Goal: Transaction & Acquisition: Purchase product/service

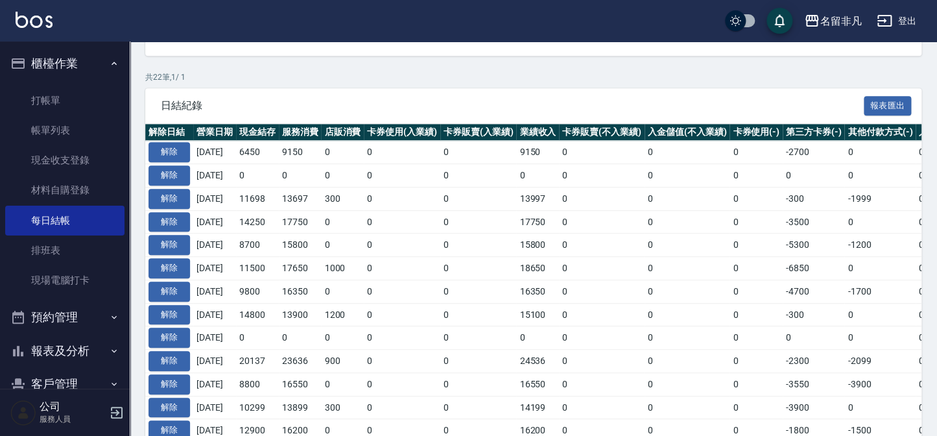
scroll to position [229, 0]
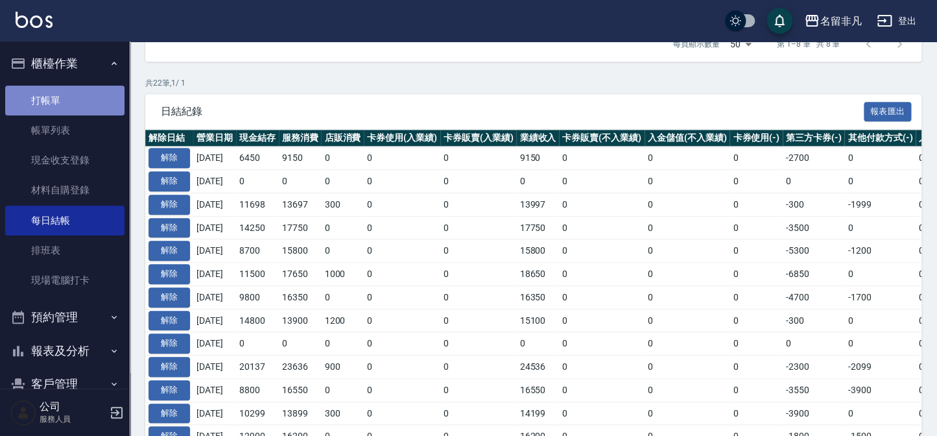
click at [90, 99] on link "打帳單" at bounding box center [64, 101] width 119 height 30
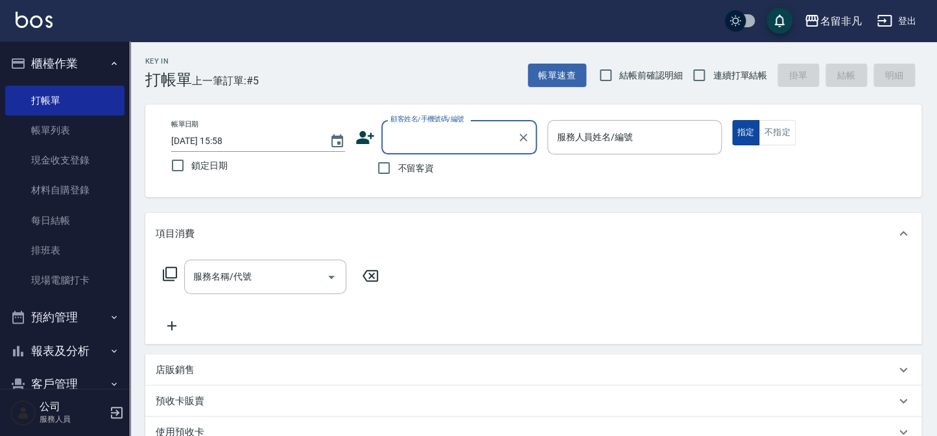
click at [741, 130] on button "指定" at bounding box center [746, 132] width 28 height 25
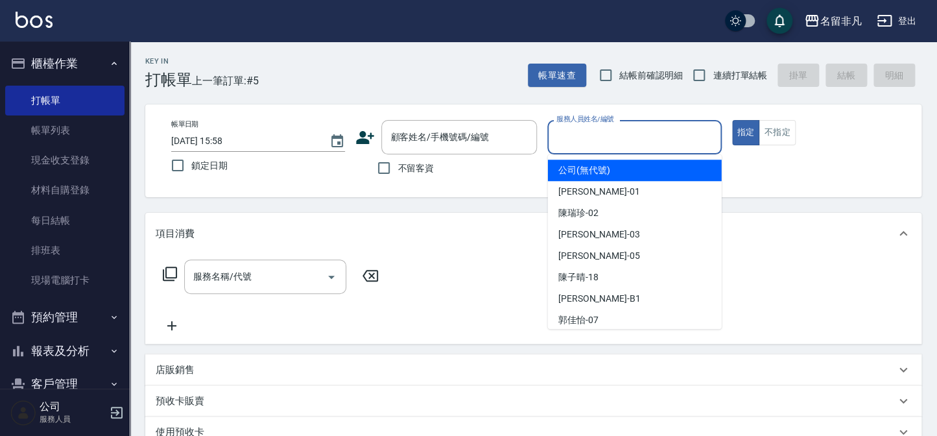
drag, startPoint x: 653, startPoint y: 137, endPoint x: 643, endPoint y: 161, distance: 26.1
click at [652, 137] on input "服務人員姓名/編號" at bounding box center [634, 137] width 162 height 23
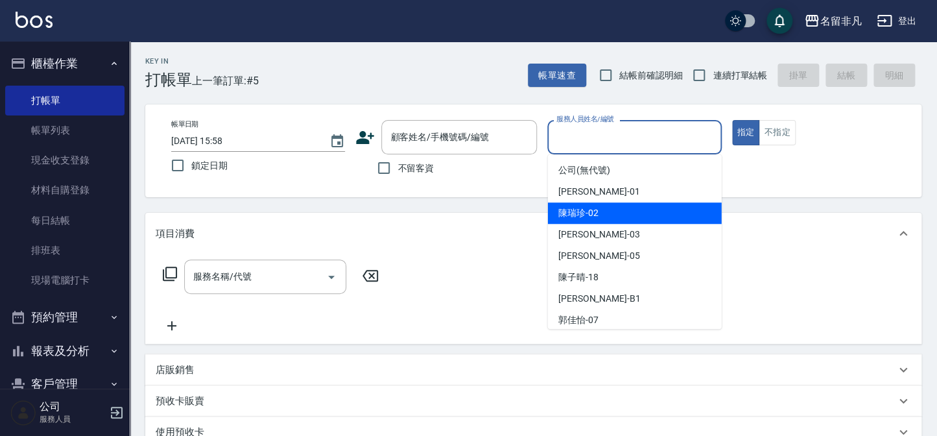
click at [583, 217] on span "[PERSON_NAME]-02" at bounding box center [578, 213] width 40 height 14
type input "[PERSON_NAME]-02"
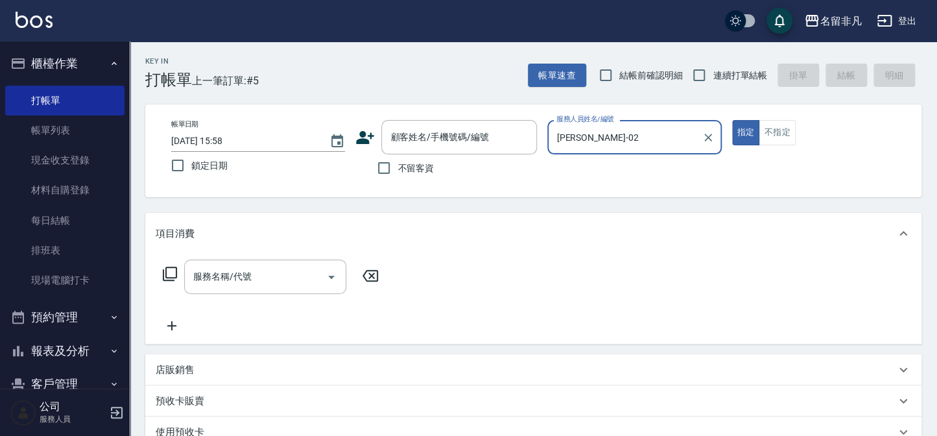
click at [174, 272] on icon at bounding box center [170, 274] width 16 height 16
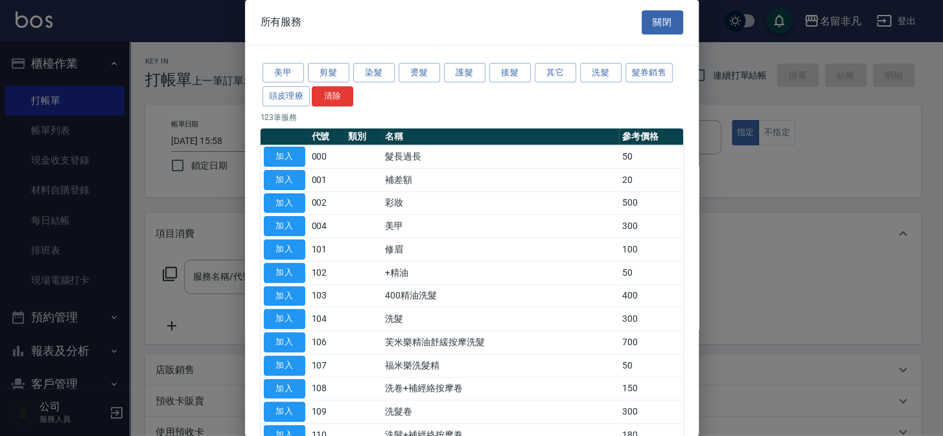
drag, startPoint x: 287, startPoint y: 317, endPoint x: 322, endPoint y: 306, distance: 36.7
click at [288, 317] on button "加入" at bounding box center [284, 319] width 41 height 20
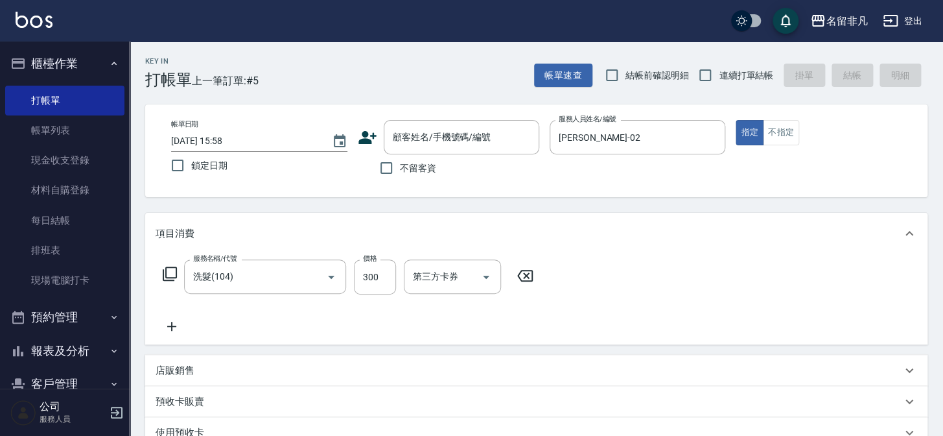
type input "洗髮(104)"
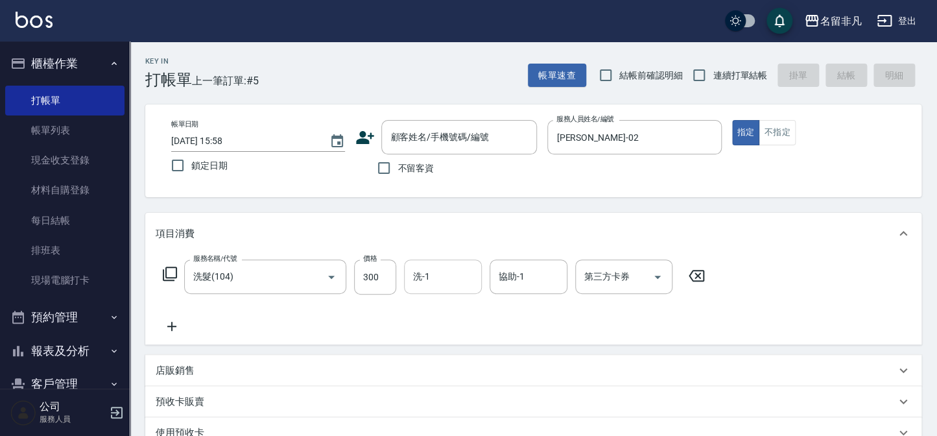
click at [449, 280] on input "洗-1" at bounding box center [443, 276] width 66 height 23
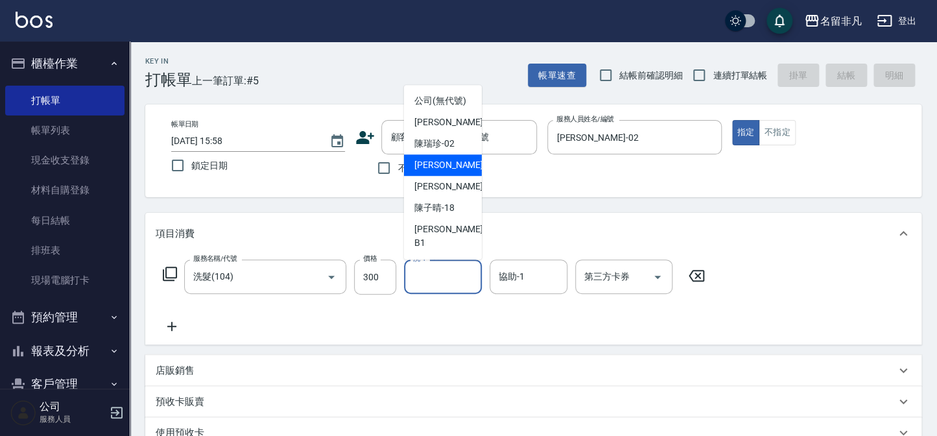
scroll to position [20, 0]
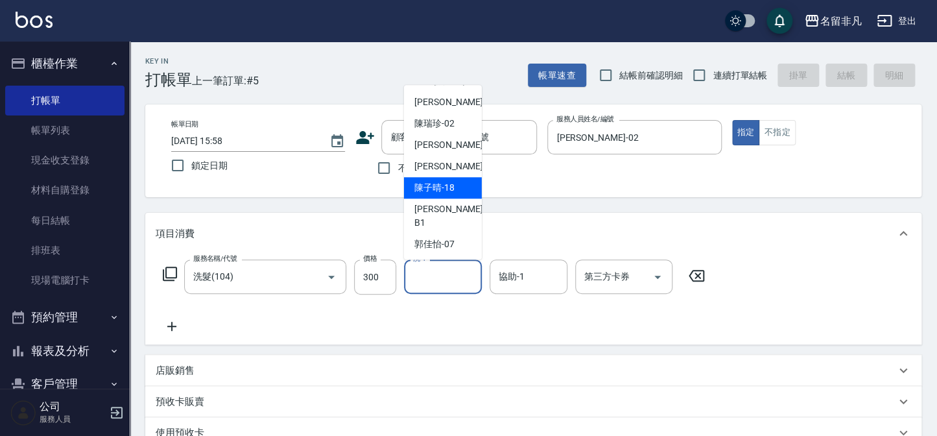
click at [434, 194] on span "[PERSON_NAME]-18" at bounding box center [434, 188] width 40 height 14
type input "[PERSON_NAME]-18"
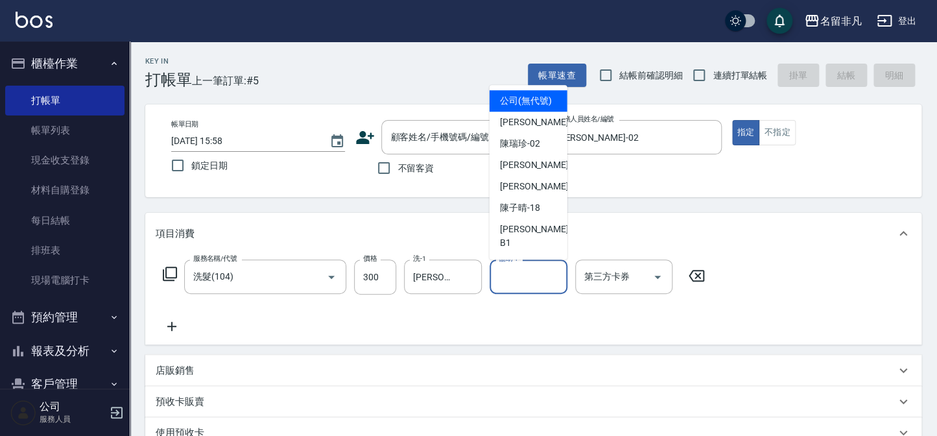
click at [537, 281] on input "協助-1" at bounding box center [528, 276] width 66 height 23
click at [510, 215] on span "[PERSON_NAME]-18" at bounding box center [520, 208] width 40 height 14
type input "[PERSON_NAME]-18"
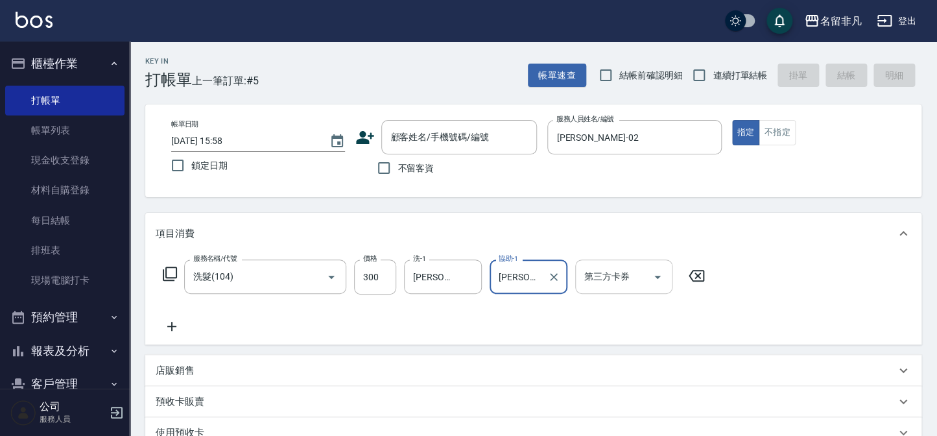
click at [644, 281] on input "第三方卡券" at bounding box center [614, 276] width 66 height 23
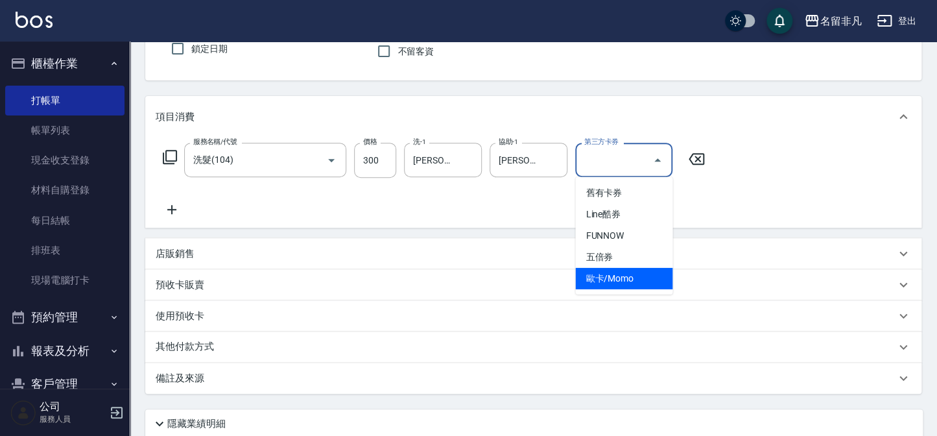
scroll to position [117, 0]
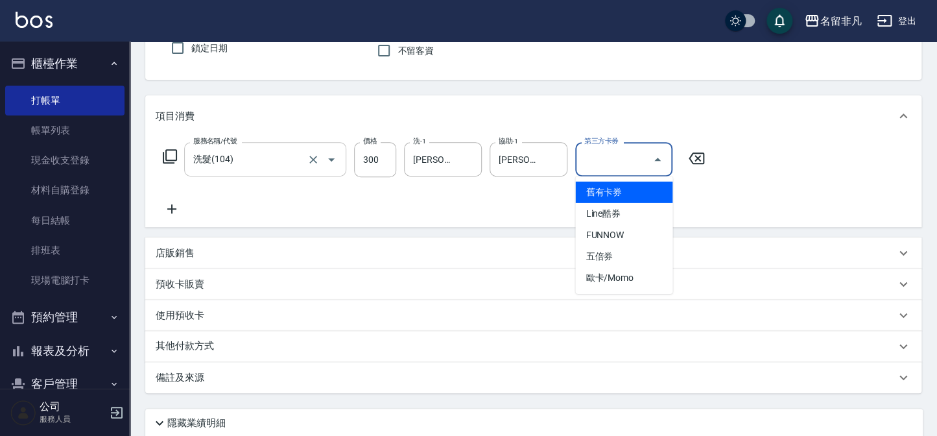
click at [302, 160] on input "洗髮(104)" at bounding box center [247, 159] width 114 height 23
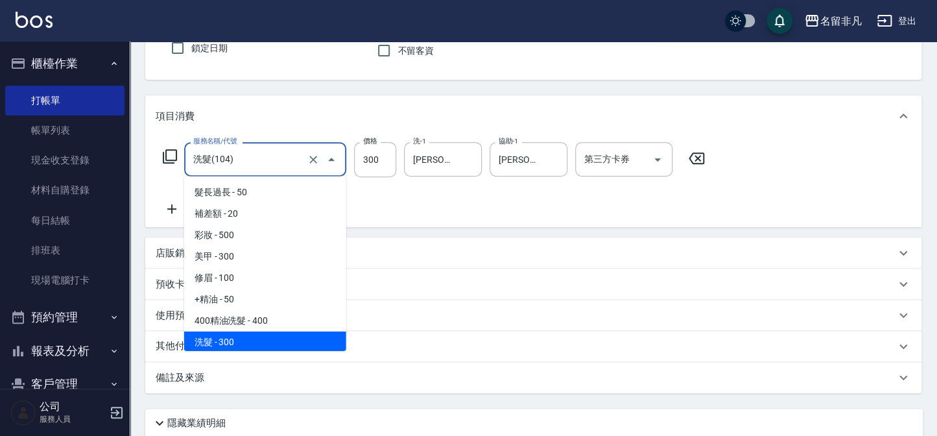
scroll to position [1, 0]
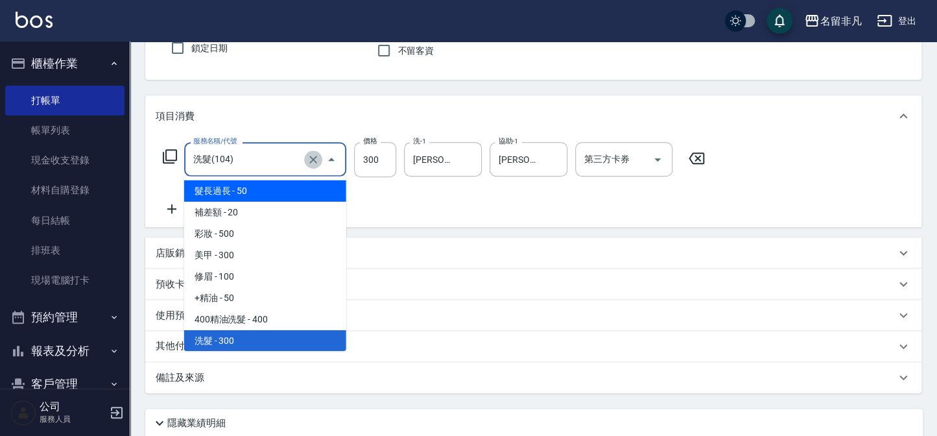
click at [312, 156] on icon "Clear" at bounding box center [313, 159] width 13 height 13
type input "洗髮(104)"
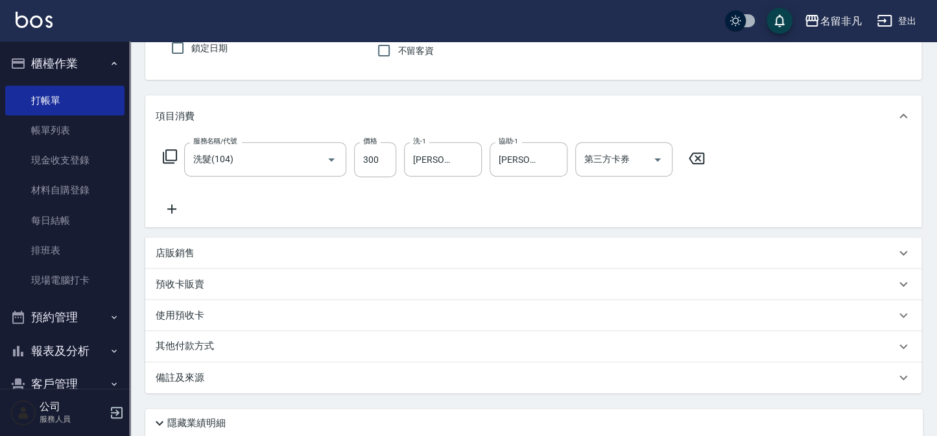
click at [171, 151] on icon at bounding box center [170, 156] width 16 height 16
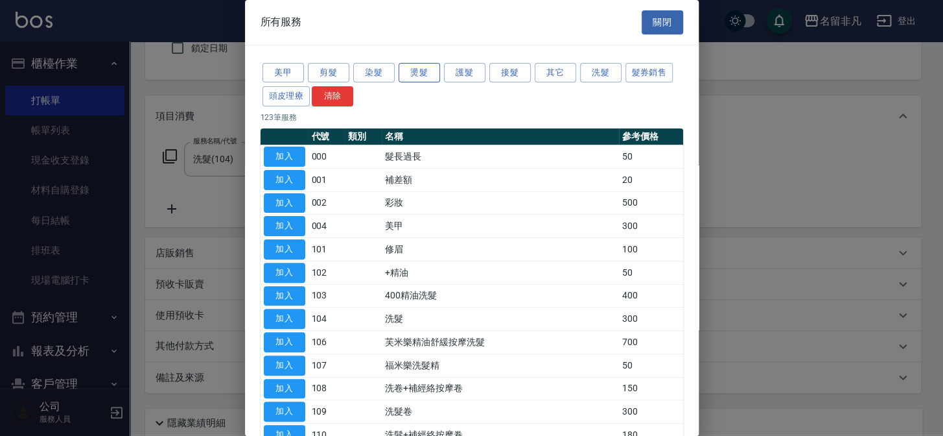
click at [412, 70] on button "燙髮" at bounding box center [419, 73] width 41 height 20
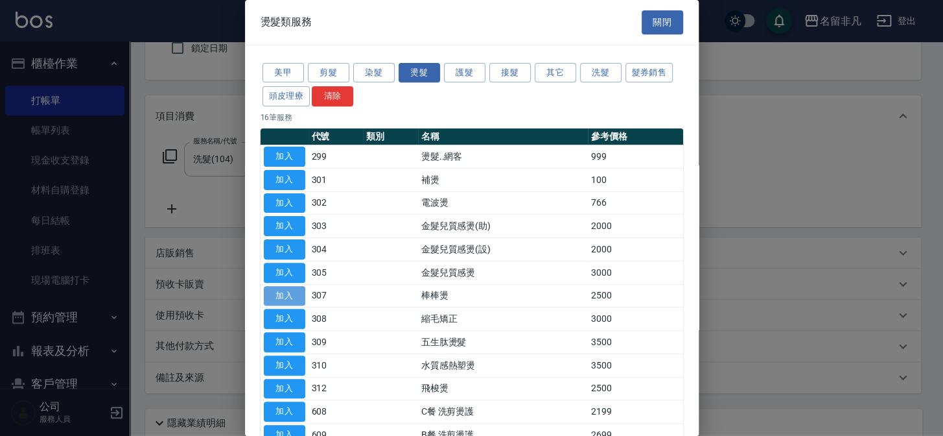
click at [286, 290] on button "加入" at bounding box center [284, 296] width 41 height 20
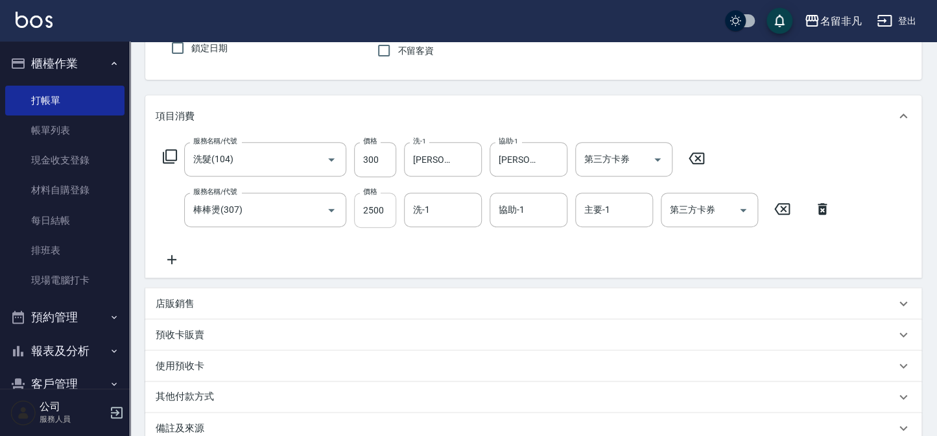
click at [391, 214] on input "2500" at bounding box center [375, 210] width 42 height 35
click at [364, 208] on input "22300" at bounding box center [375, 210] width 42 height 35
type input "2300"
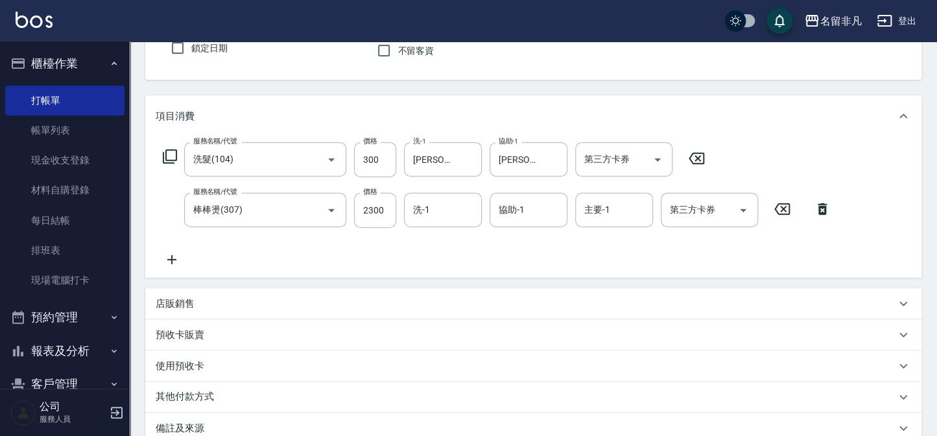
click at [699, 158] on icon at bounding box center [696, 158] width 16 height 12
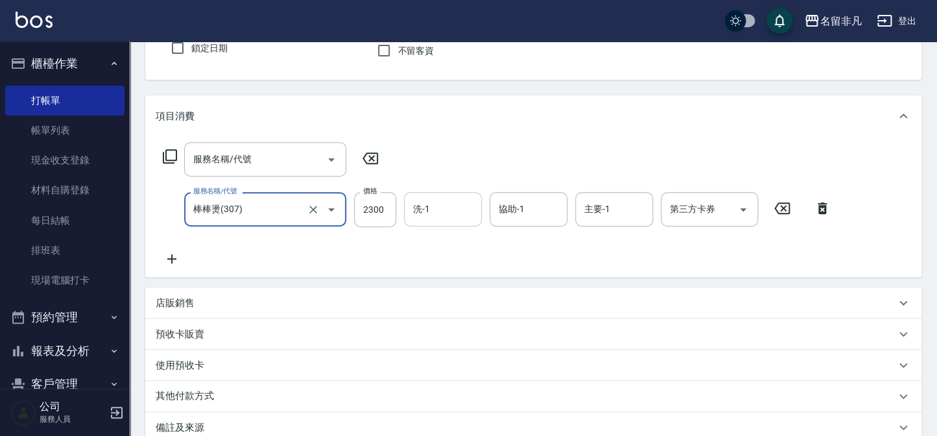
click at [438, 215] on input "洗-1" at bounding box center [443, 209] width 66 height 23
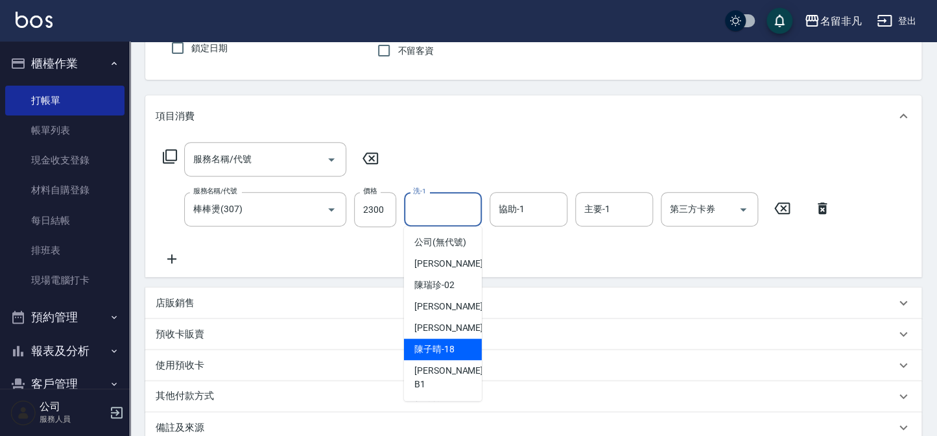
drag, startPoint x: 444, startPoint y: 362, endPoint x: 537, endPoint y: 342, distance: 95.0
click at [445, 356] on span "[PERSON_NAME]-18" at bounding box center [434, 349] width 40 height 14
type input "[PERSON_NAME]-18"
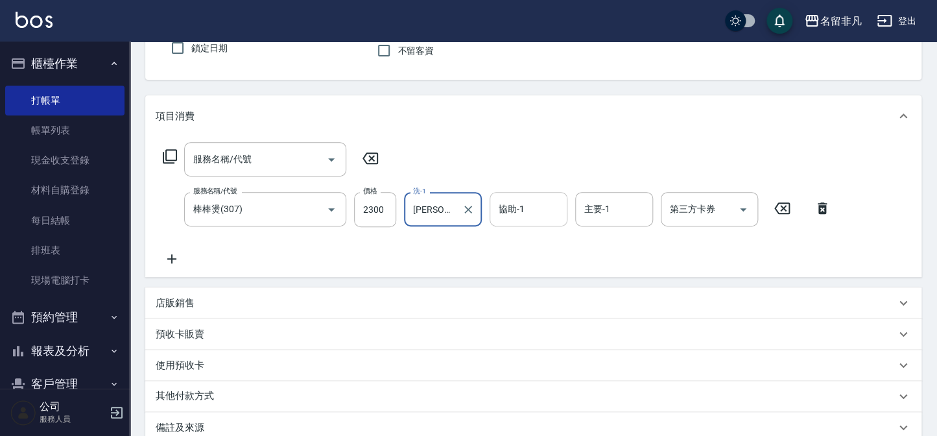
click at [533, 215] on input "協助-1" at bounding box center [528, 209] width 66 height 23
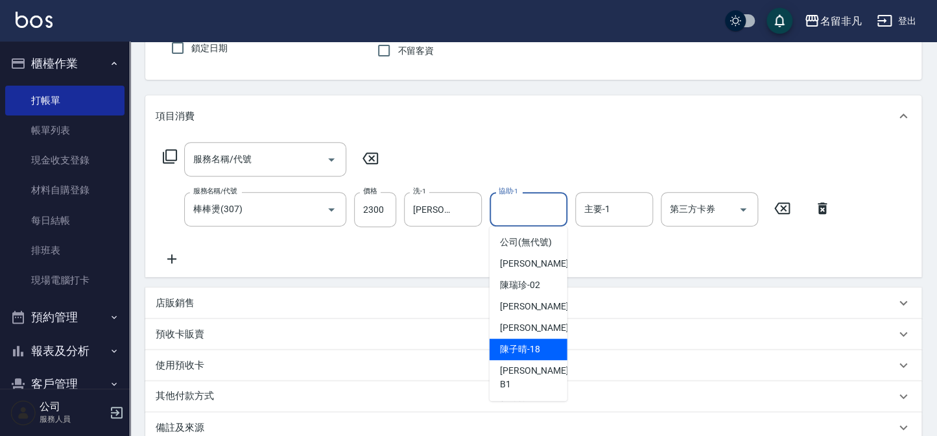
drag, startPoint x: 533, startPoint y: 360, endPoint x: 596, endPoint y: 334, distance: 68.3
click at [532, 356] on span "[PERSON_NAME]-18" at bounding box center [520, 349] width 40 height 14
type input "[PERSON_NAME]-18"
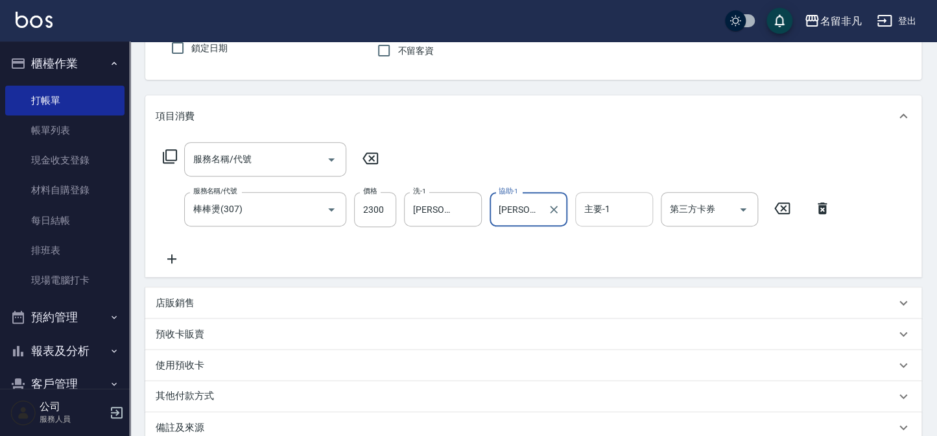
click at [615, 205] on input "主要-1" at bounding box center [614, 209] width 66 height 23
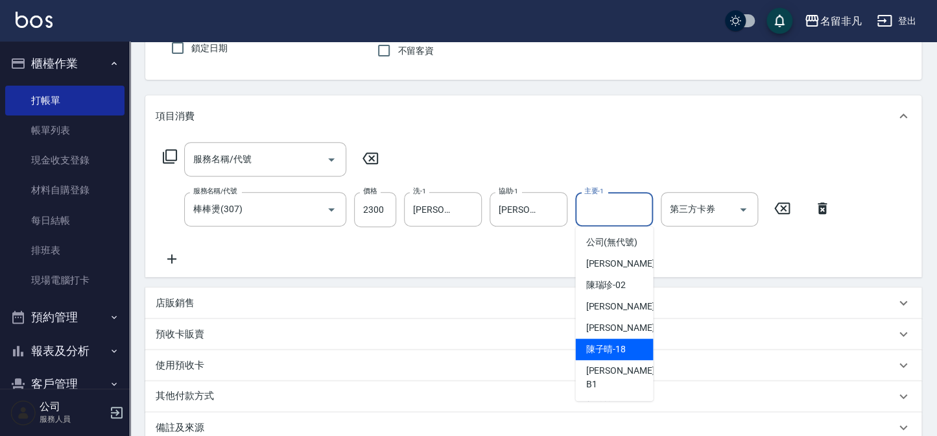
drag, startPoint x: 611, startPoint y: 368, endPoint x: 605, endPoint y: 360, distance: 10.1
click at [611, 356] on span "[PERSON_NAME]-18" at bounding box center [605, 349] width 40 height 14
type input "[PERSON_NAME]-18"
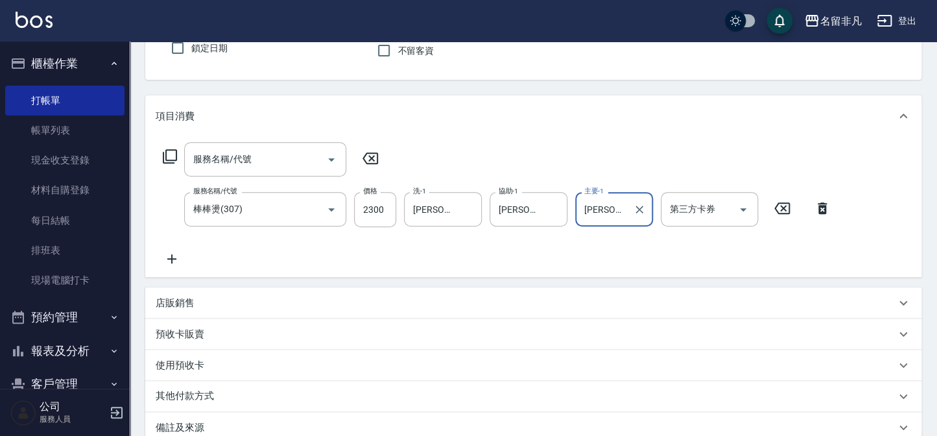
click at [373, 158] on icon at bounding box center [370, 158] width 32 height 16
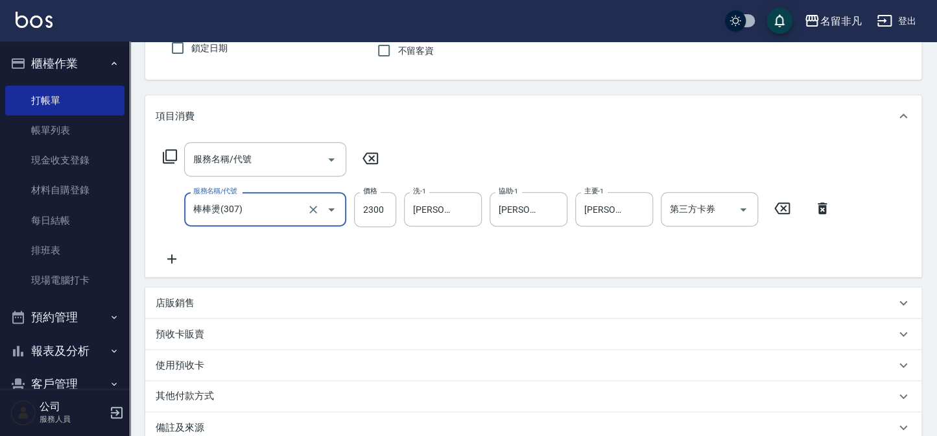
click at [365, 155] on icon at bounding box center [370, 158] width 16 height 12
click at [368, 156] on icon at bounding box center [370, 158] width 32 height 16
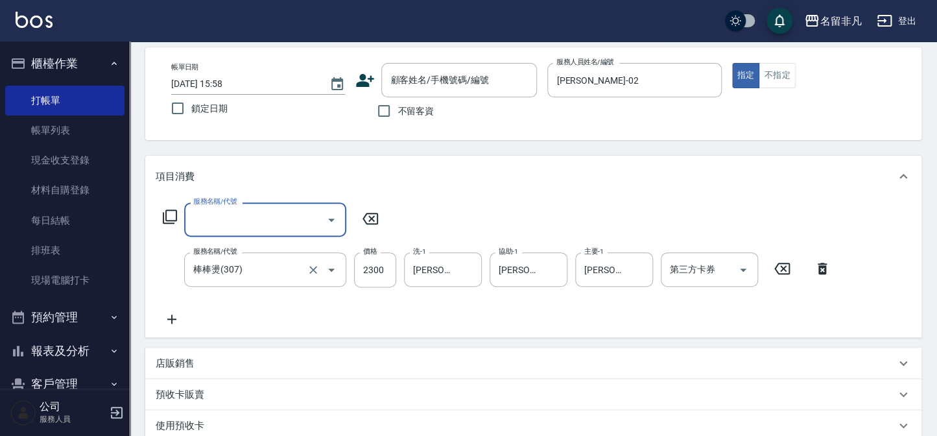
scroll to position [32, 0]
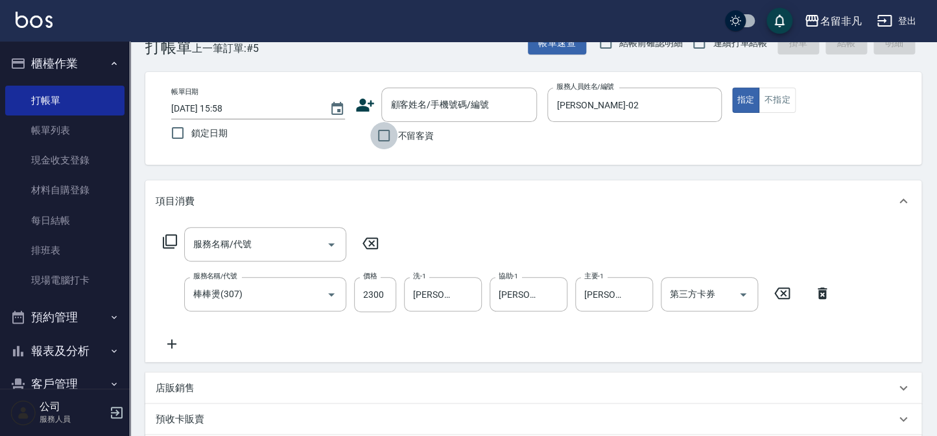
click at [382, 130] on input "不留客資" at bounding box center [383, 135] width 27 height 27
checkbox input "true"
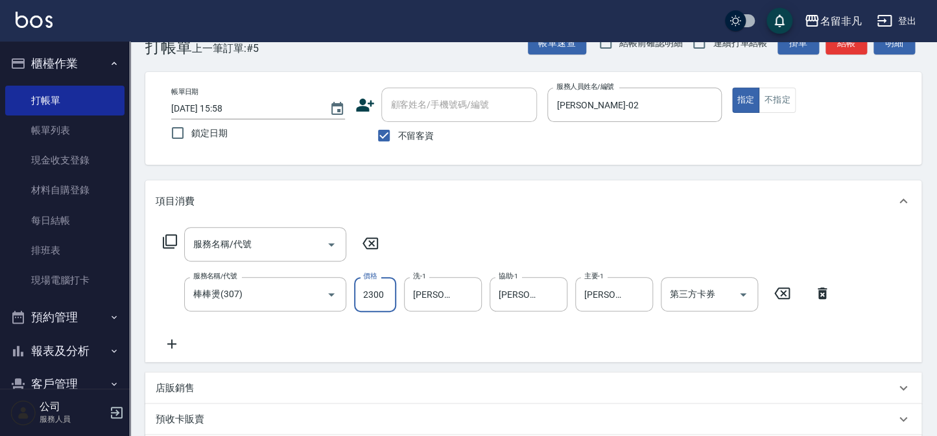
click at [384, 294] on input "2300" at bounding box center [375, 294] width 42 height 35
click at [452, 227] on div "服務名稱/代號 服務名稱/代號 服務名稱/代號 棒棒燙(307) 服務名稱/代號 價格 2300 價格 洗-1 [PERSON_NAME]-18 洗-1 協助…" at bounding box center [497, 289] width 683 height 124
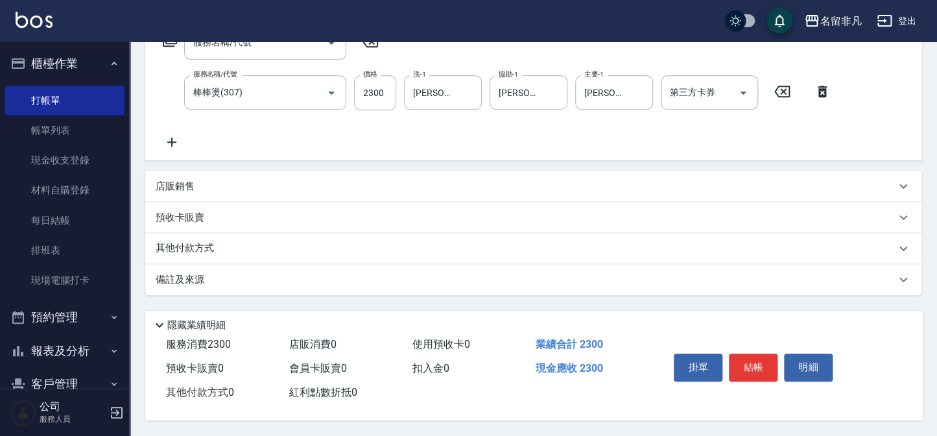
scroll to position [237, 0]
click at [753, 357] on button "結帳" at bounding box center [753, 366] width 49 height 27
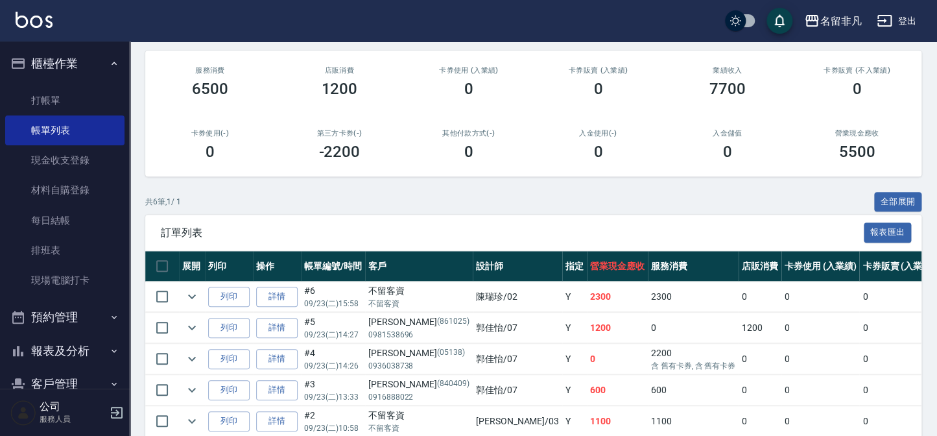
scroll to position [123, 0]
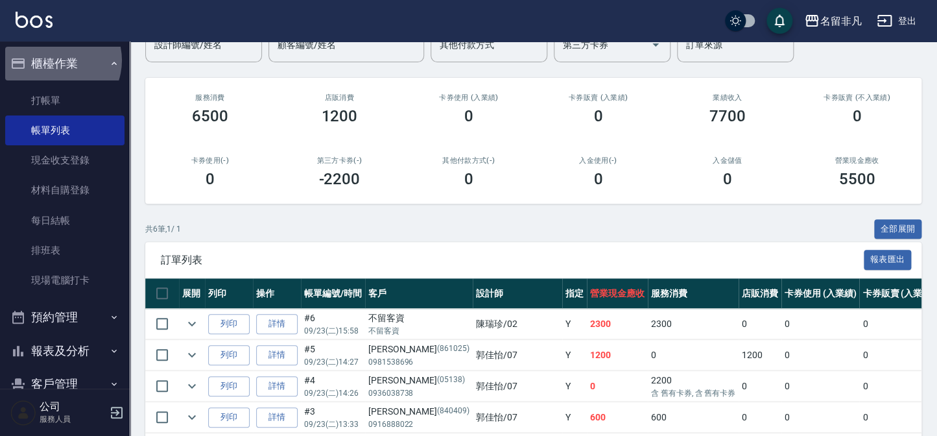
click at [56, 60] on button "櫃檯作業" at bounding box center [64, 64] width 119 height 34
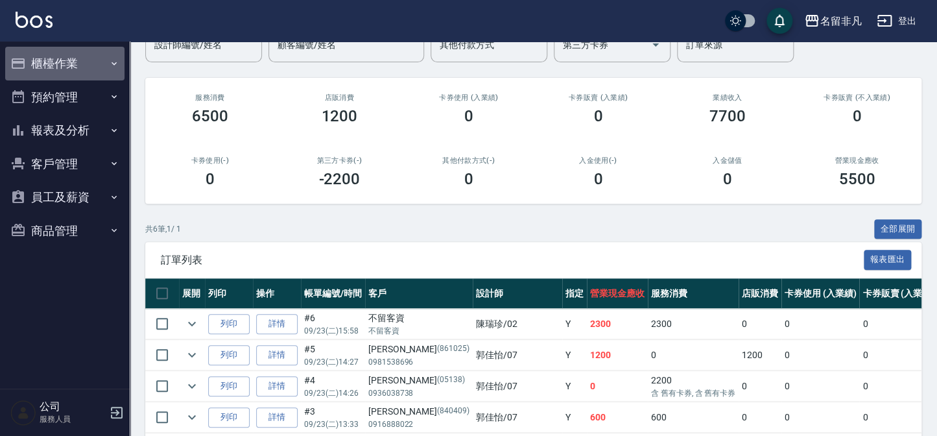
click at [59, 63] on button "櫃檯作業" at bounding box center [64, 64] width 119 height 34
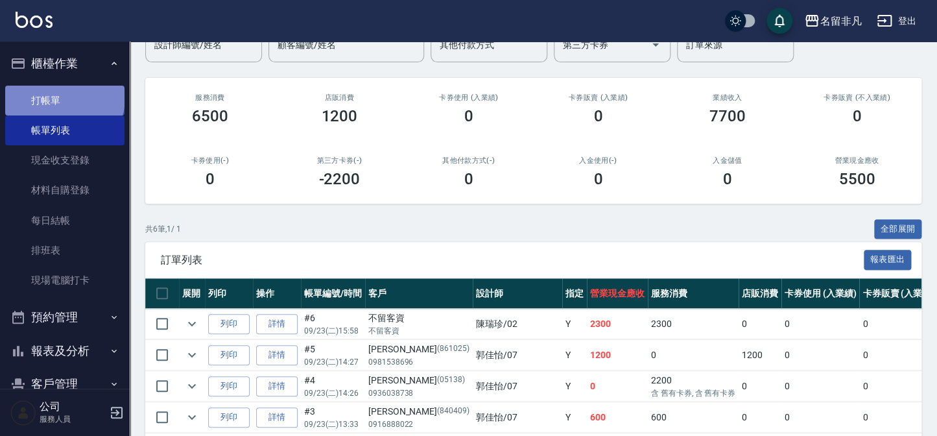
click at [64, 97] on link "打帳單" at bounding box center [64, 101] width 119 height 30
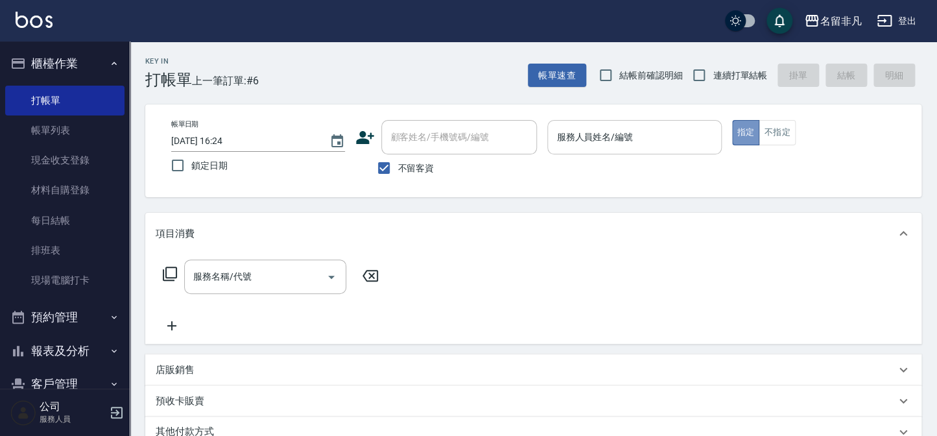
drag, startPoint x: 739, startPoint y: 131, endPoint x: 718, endPoint y: 136, distance: 21.4
click at [737, 132] on button "指定" at bounding box center [746, 132] width 28 height 25
click at [674, 141] on input "服務人員姓名/編號" at bounding box center [634, 137] width 162 height 23
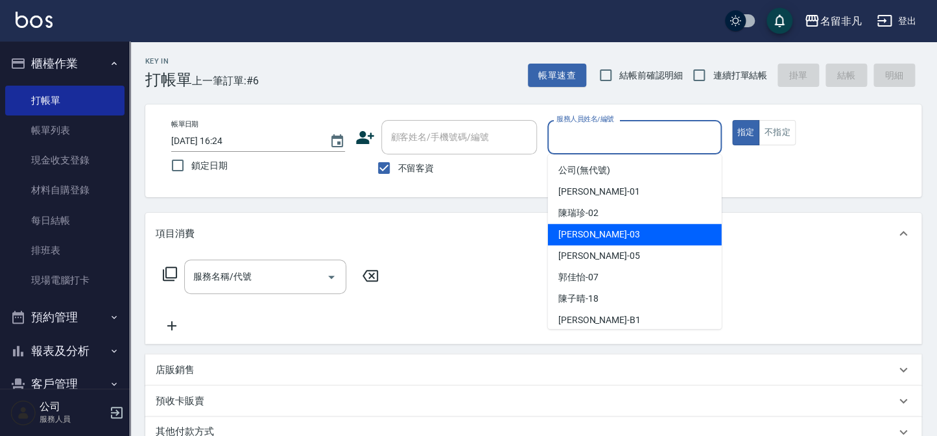
click at [661, 231] on div "[PERSON_NAME] -03" at bounding box center [635, 234] width 174 height 21
type input "[PERSON_NAME]-03"
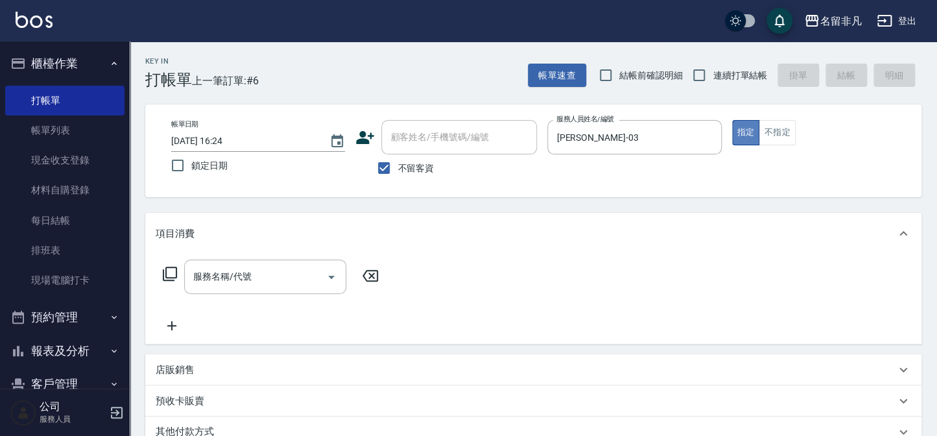
click at [742, 130] on button "指定" at bounding box center [746, 132] width 28 height 25
click at [170, 268] on icon at bounding box center [170, 274] width 16 height 16
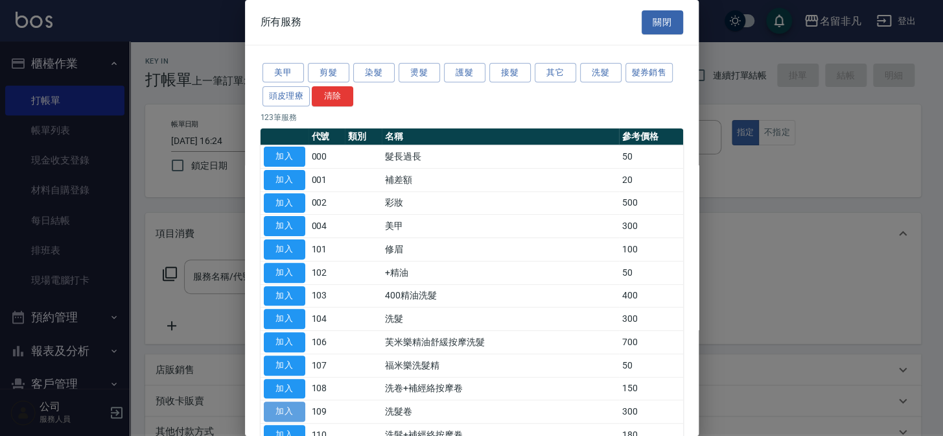
click at [287, 406] on button "加入" at bounding box center [284, 411] width 41 height 20
type input "洗髮卷(109)"
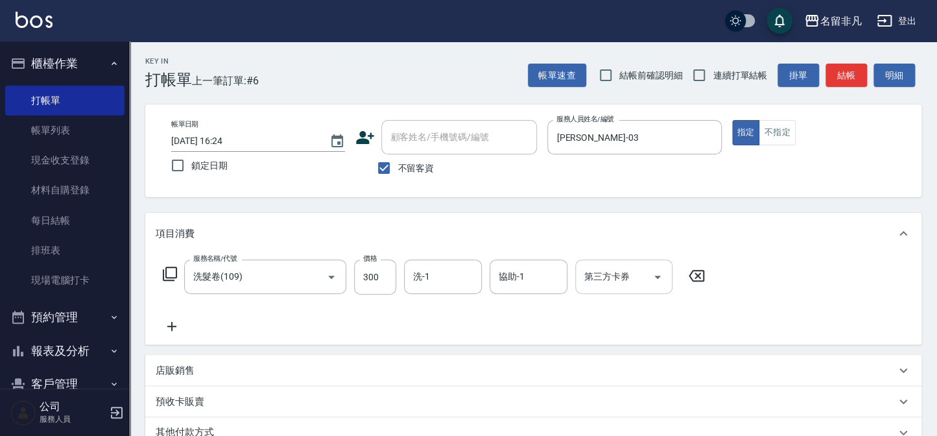
click at [622, 277] on input "第三方卡券" at bounding box center [614, 276] width 66 height 23
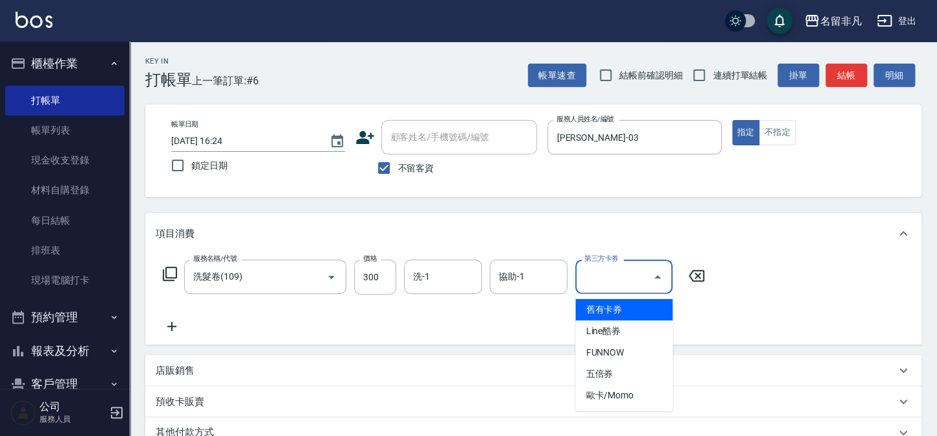
click at [651, 311] on span "舊有卡券" at bounding box center [623, 309] width 97 height 21
type input "舊有卡券"
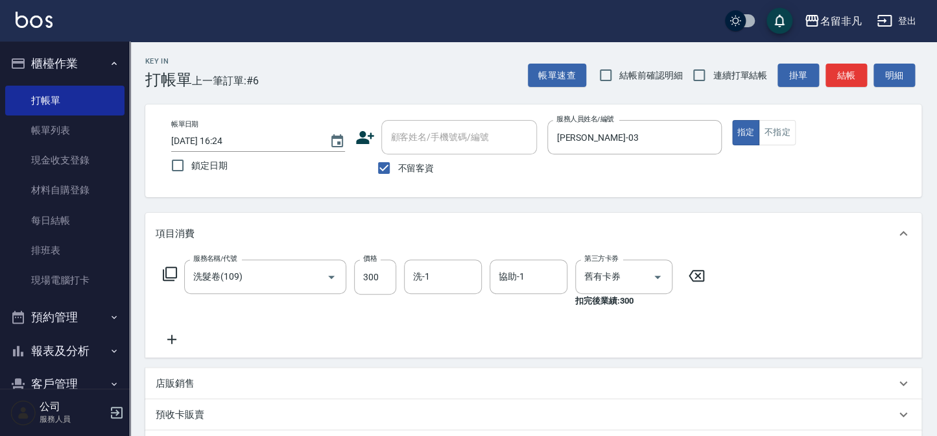
click at [170, 336] on icon at bounding box center [172, 339] width 32 height 16
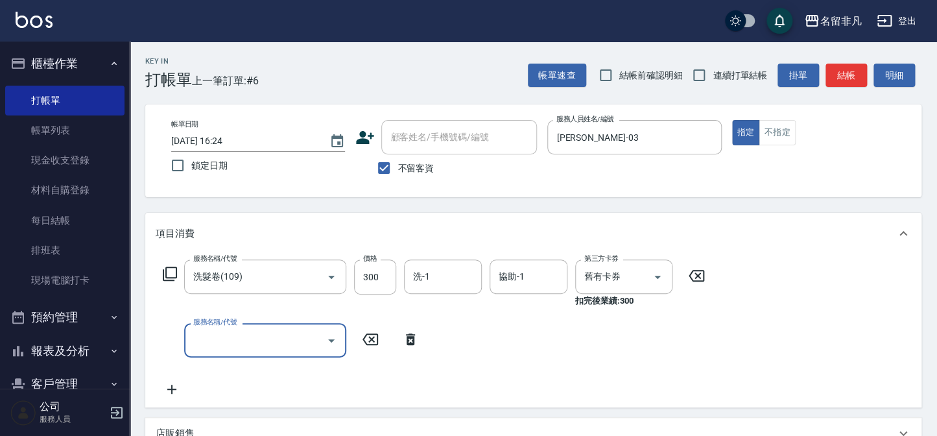
click at [168, 272] on icon at bounding box center [170, 274] width 16 height 16
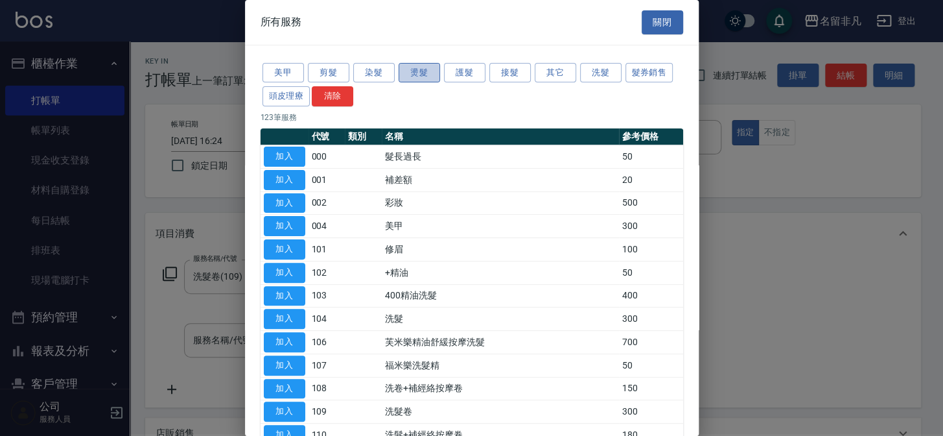
click at [419, 68] on button "燙髮" at bounding box center [419, 73] width 41 height 20
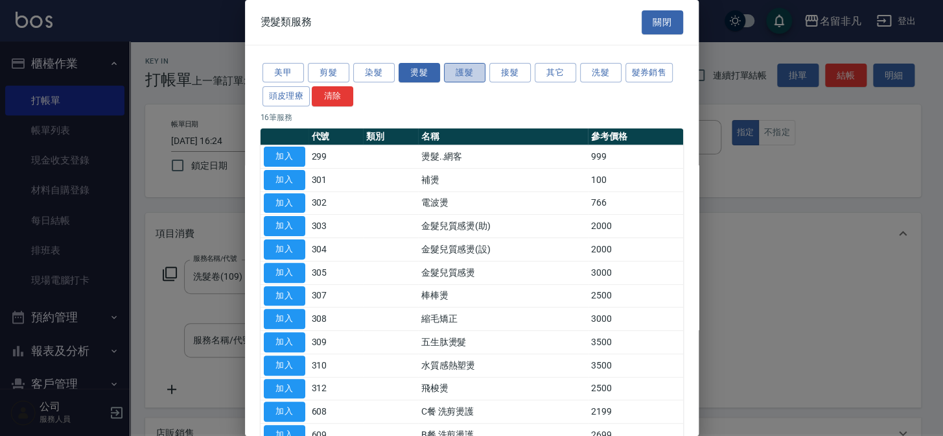
click at [462, 75] on button "護髮" at bounding box center [464, 73] width 41 height 20
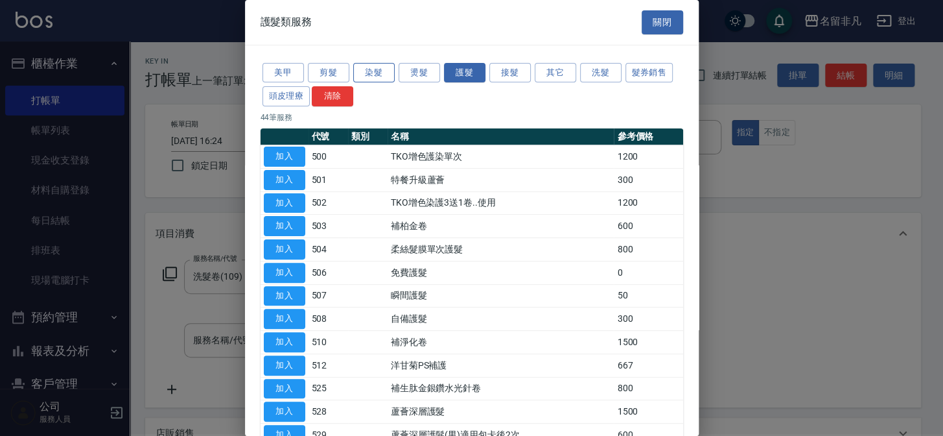
click at [381, 72] on button "染髮" at bounding box center [373, 73] width 41 height 20
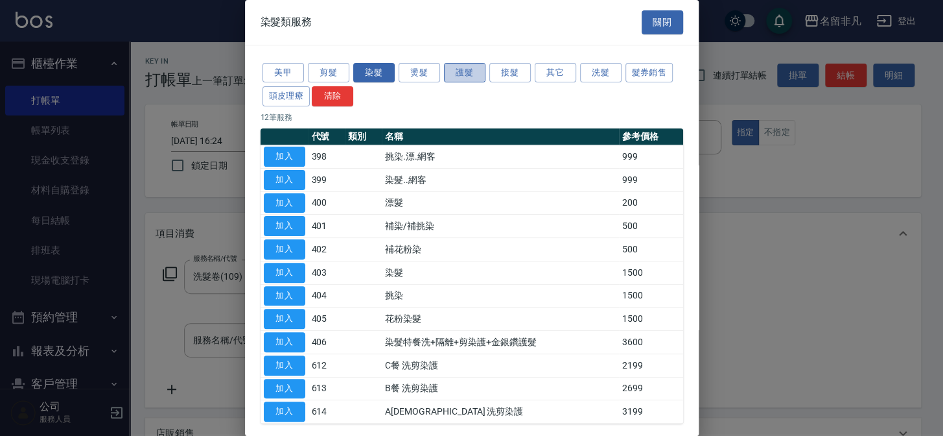
click at [458, 69] on button "護髮" at bounding box center [464, 73] width 41 height 20
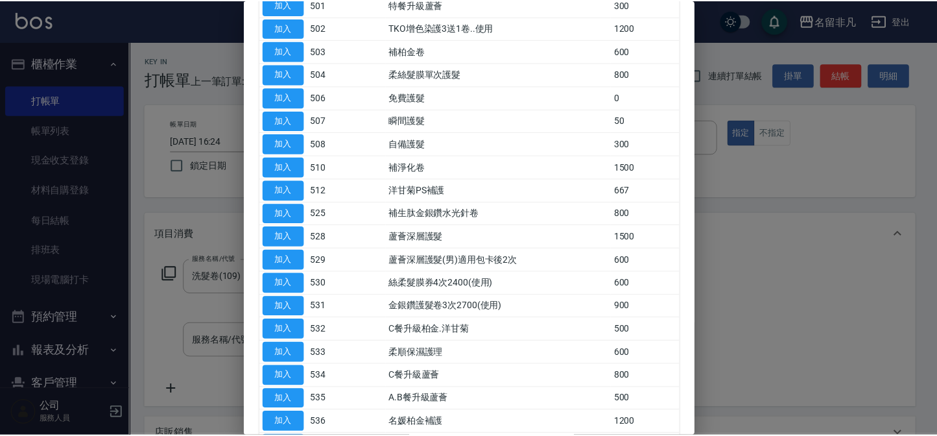
scroll to position [176, 0]
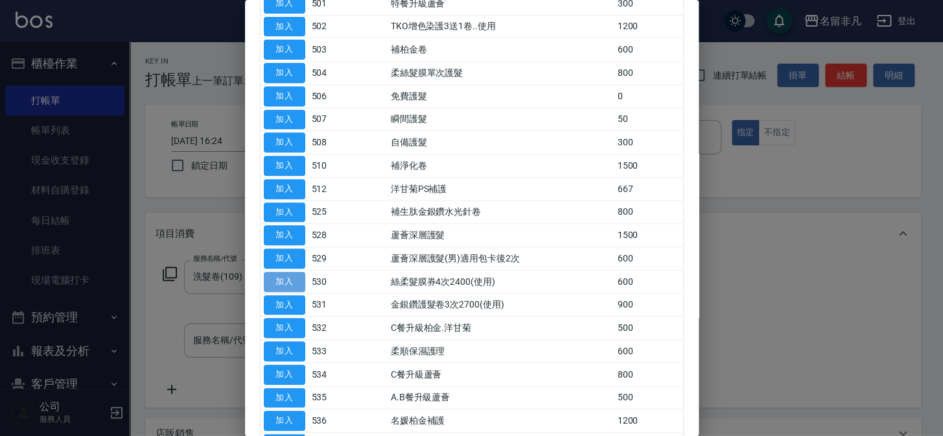
click at [290, 272] on button "加入" at bounding box center [284, 282] width 41 height 20
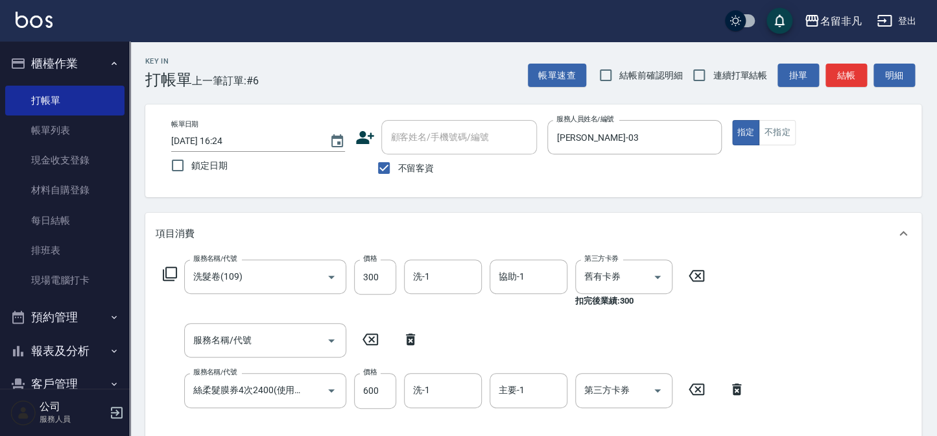
click at [410, 334] on icon at bounding box center [410, 339] width 9 height 12
type input "絲柔髮膜券4次2400(使用)(530)"
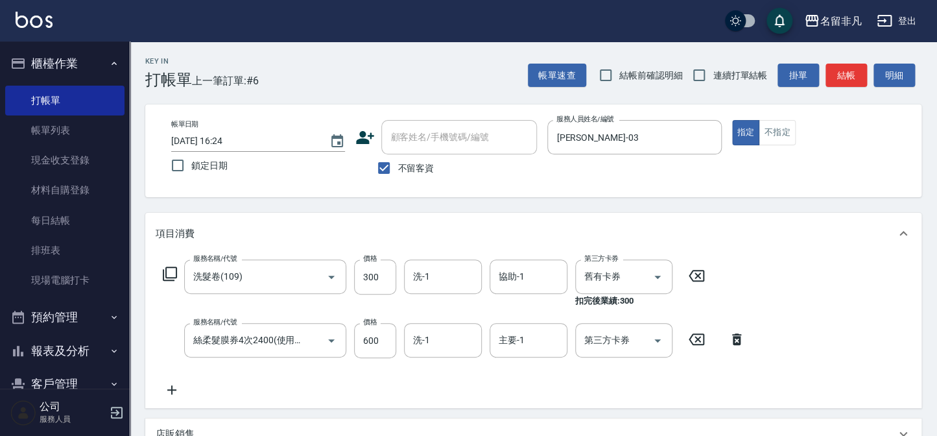
click at [616, 344] on input "第三方卡券" at bounding box center [614, 340] width 66 height 23
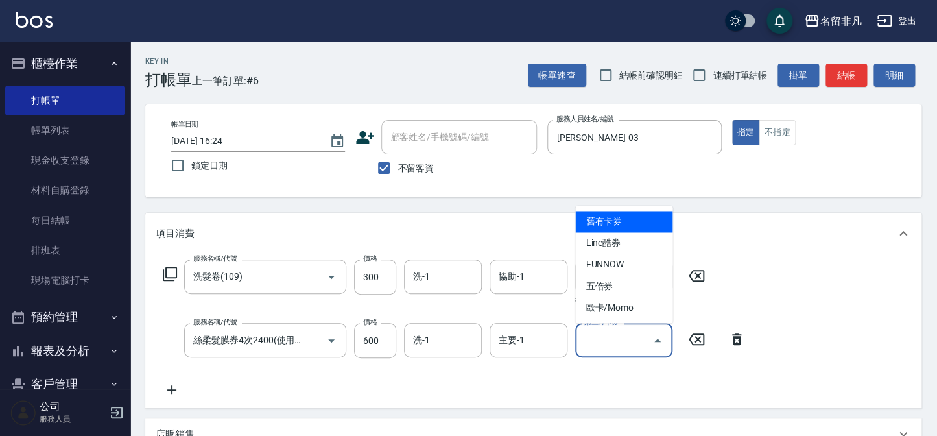
click at [648, 218] on span "舊有卡券" at bounding box center [623, 221] width 97 height 21
type input "舊有卡券"
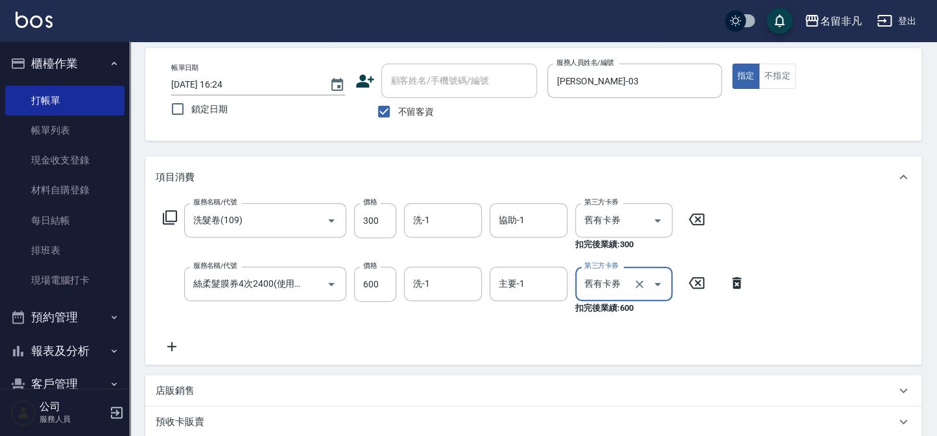
scroll to position [28, 0]
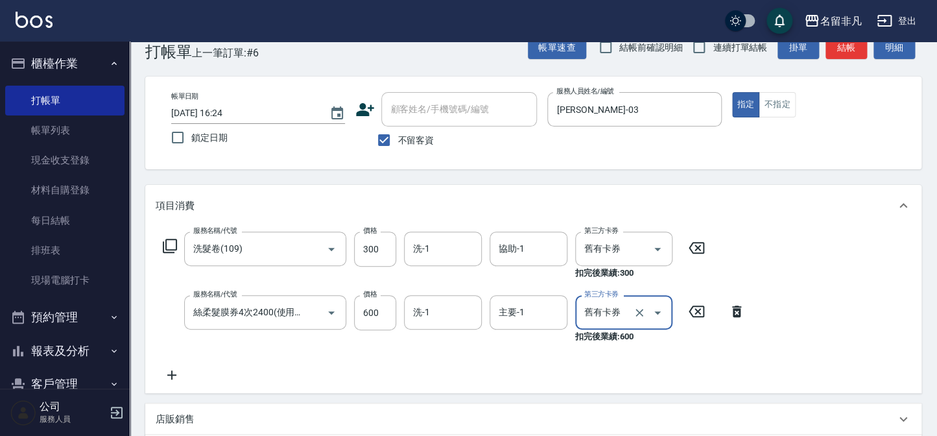
drag, startPoint x: 744, startPoint y: 100, endPoint x: 744, endPoint y: 160, distance: 60.3
click at [744, 102] on button "指定" at bounding box center [746, 104] width 28 height 25
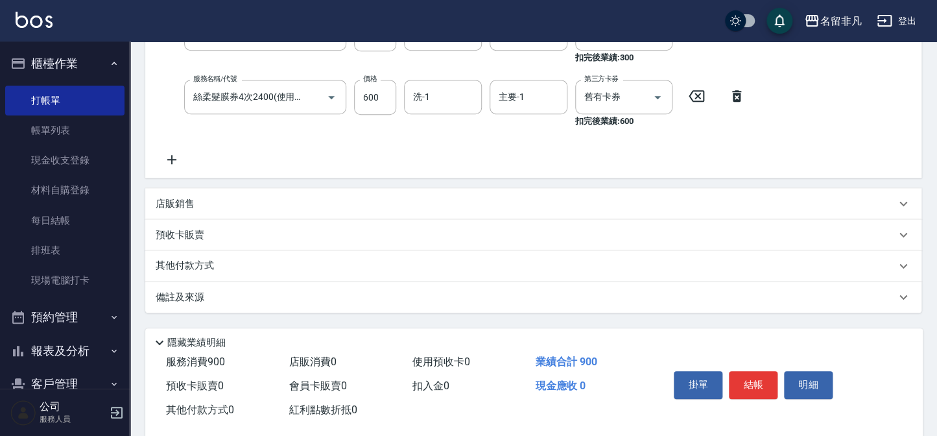
scroll to position [264, 0]
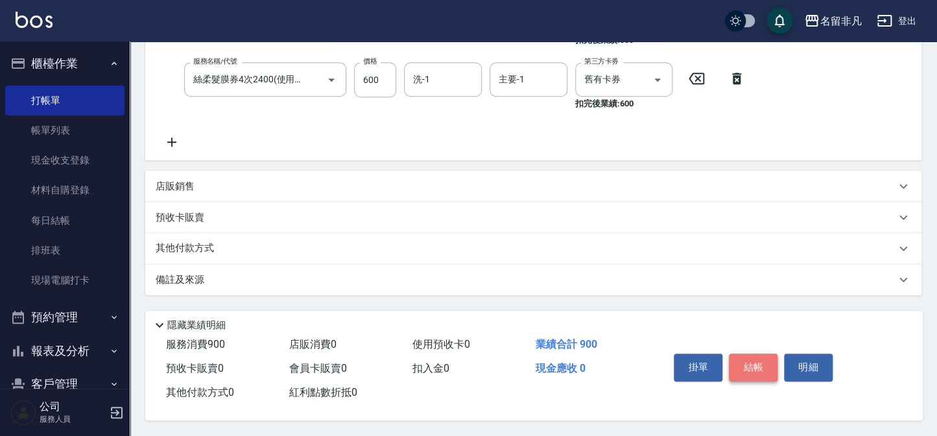
click at [759, 364] on button "結帳" at bounding box center [753, 366] width 49 height 27
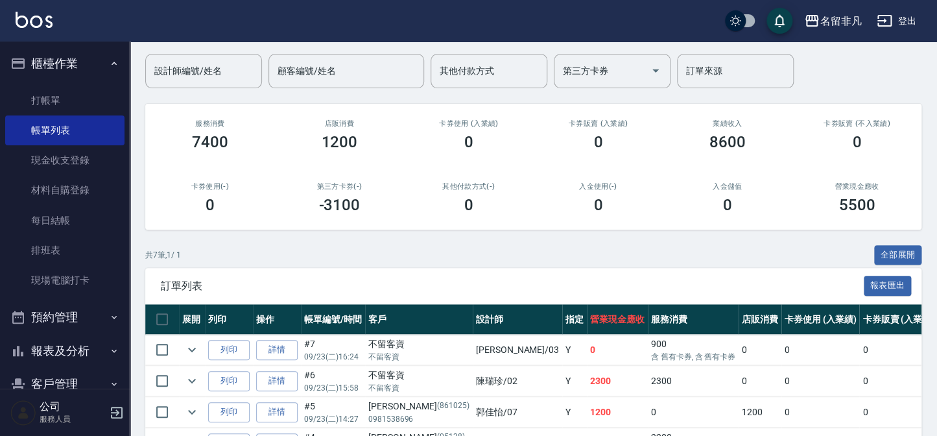
scroll to position [117, 0]
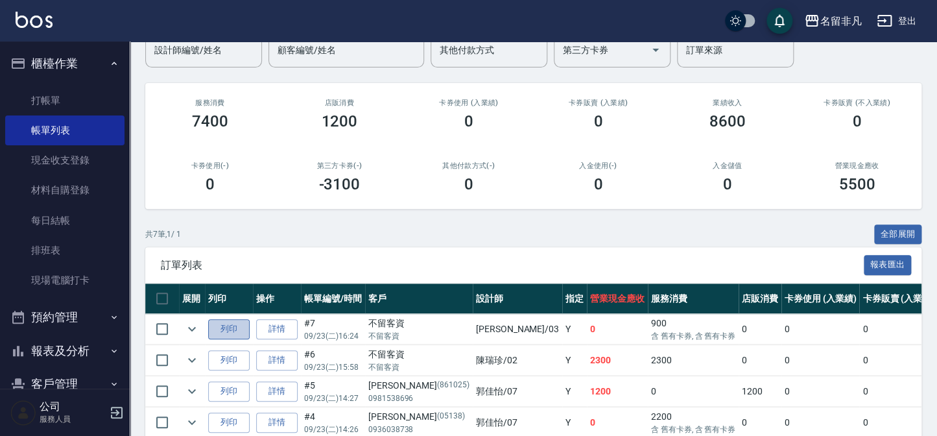
click at [226, 326] on button "列印" at bounding box center [228, 329] width 41 height 20
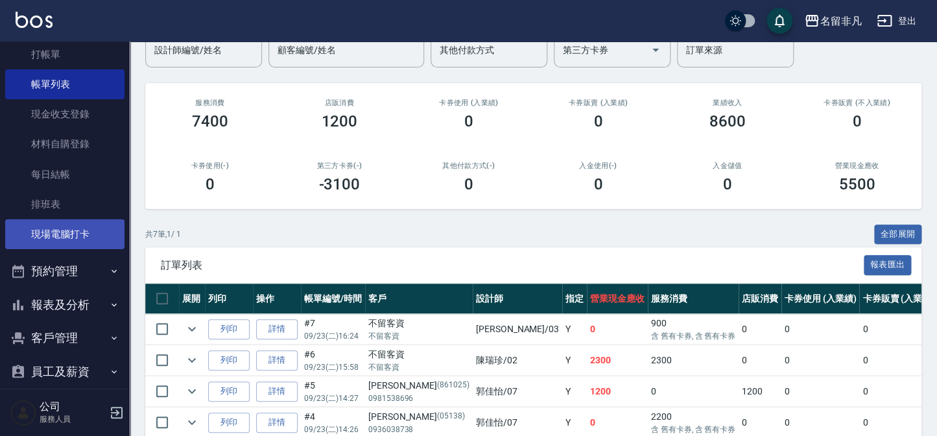
scroll to position [94, 0]
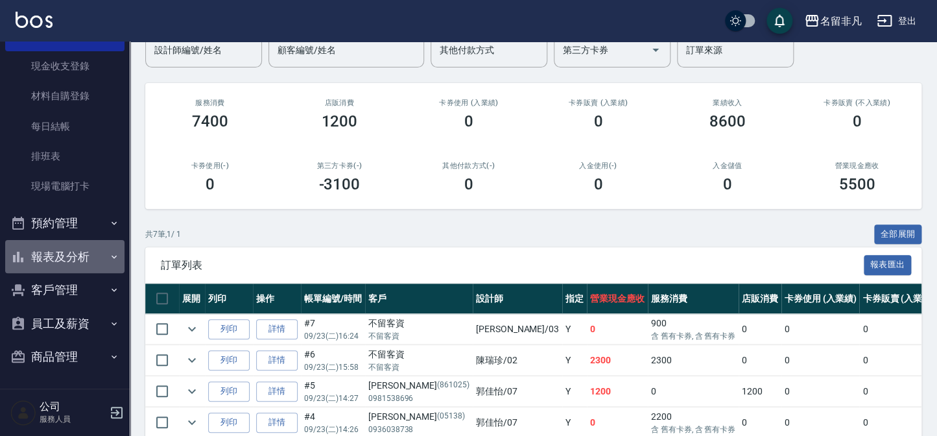
click at [68, 253] on button "報表及分析" at bounding box center [64, 257] width 119 height 34
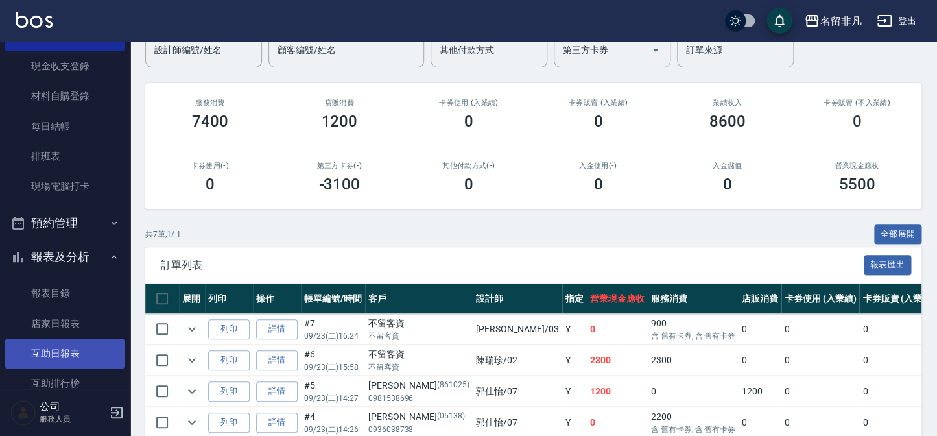
click at [77, 344] on link "互助日報表" at bounding box center [64, 353] width 119 height 30
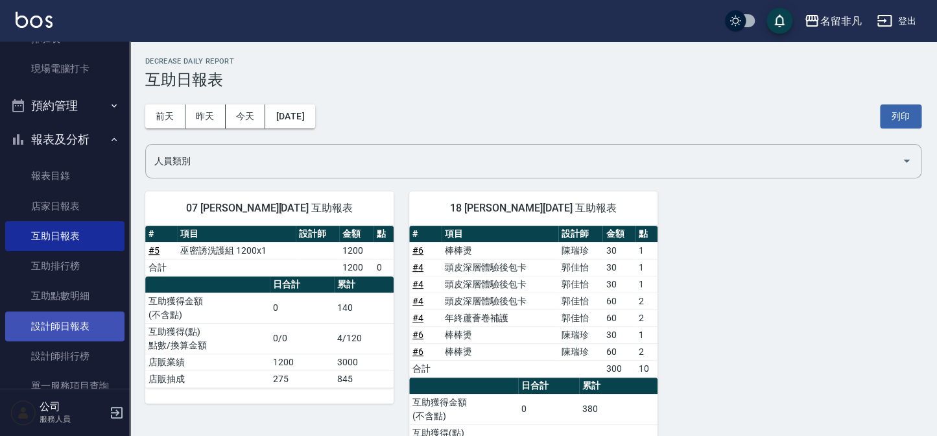
scroll to position [212, 0]
click at [66, 325] on link "設計師日報表" at bounding box center [64, 326] width 119 height 30
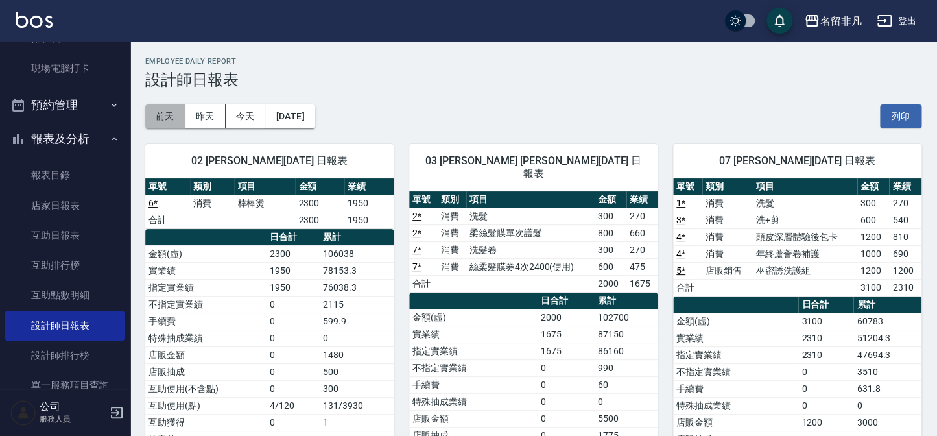
click at [167, 114] on button "前天" at bounding box center [165, 116] width 40 height 24
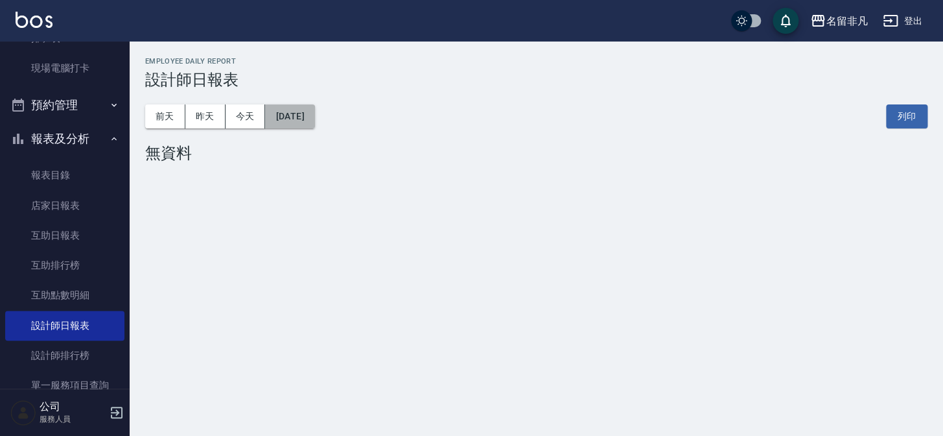
click at [314, 116] on button "[DATE]" at bounding box center [289, 116] width 49 height 24
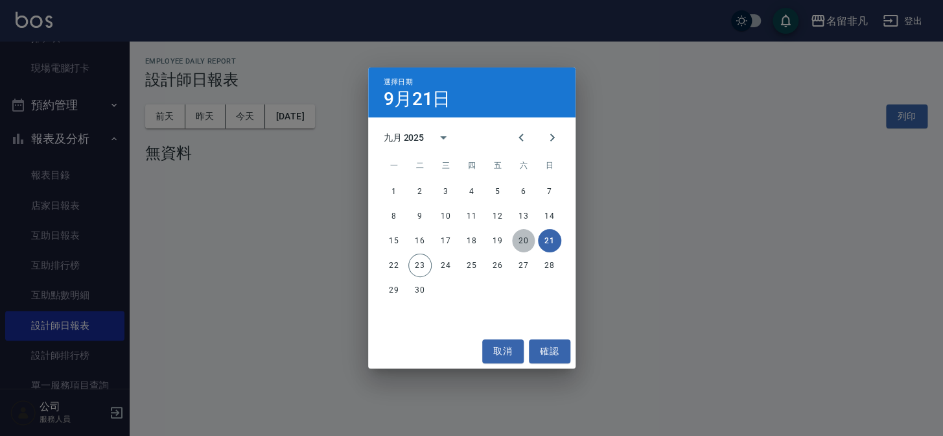
click at [522, 237] on button "20" at bounding box center [523, 240] width 23 height 23
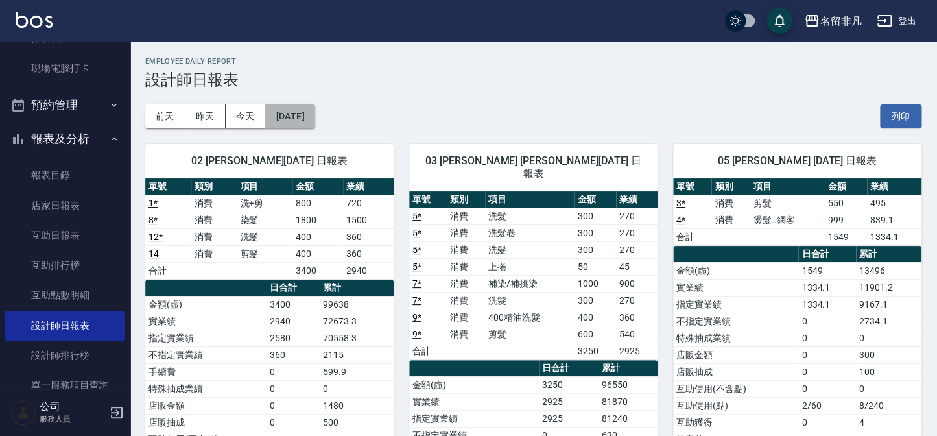
click at [314, 117] on button "[DATE]" at bounding box center [289, 116] width 49 height 24
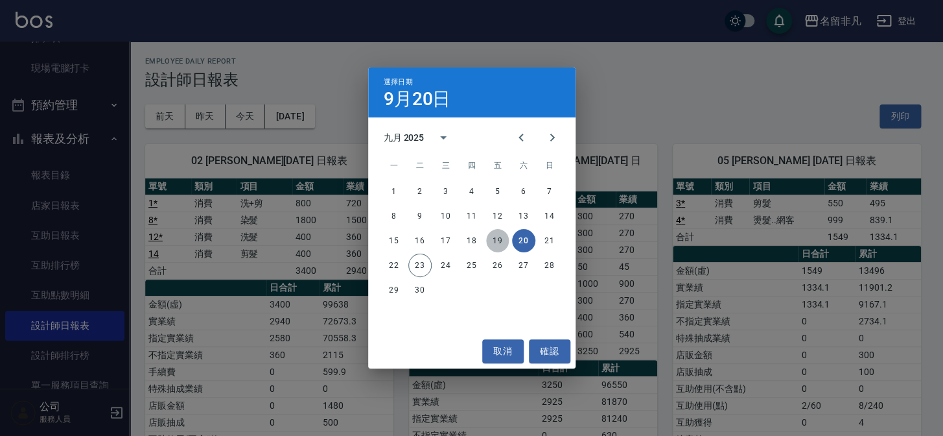
click at [490, 235] on button "19" at bounding box center [497, 240] width 23 height 23
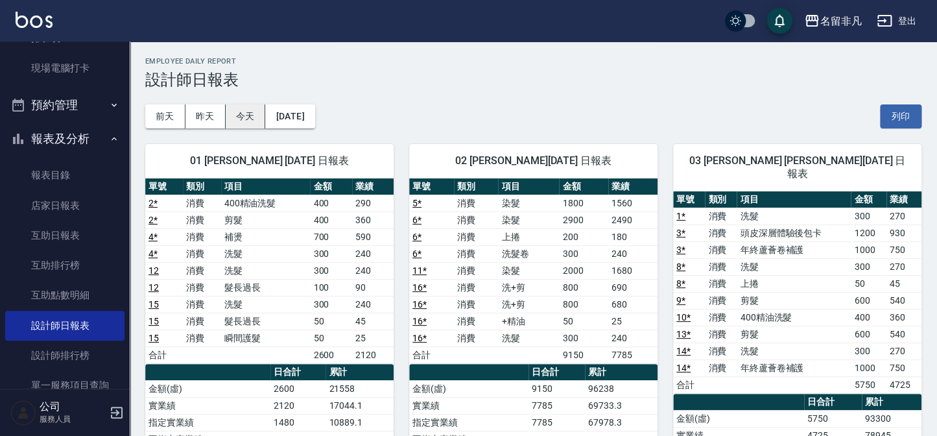
click at [239, 111] on button "今天" at bounding box center [246, 116] width 40 height 24
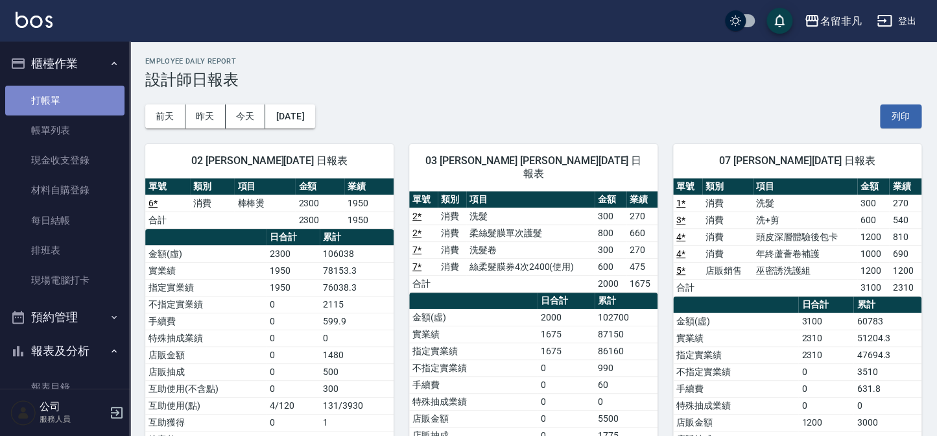
click at [67, 92] on link "打帳單" at bounding box center [64, 101] width 119 height 30
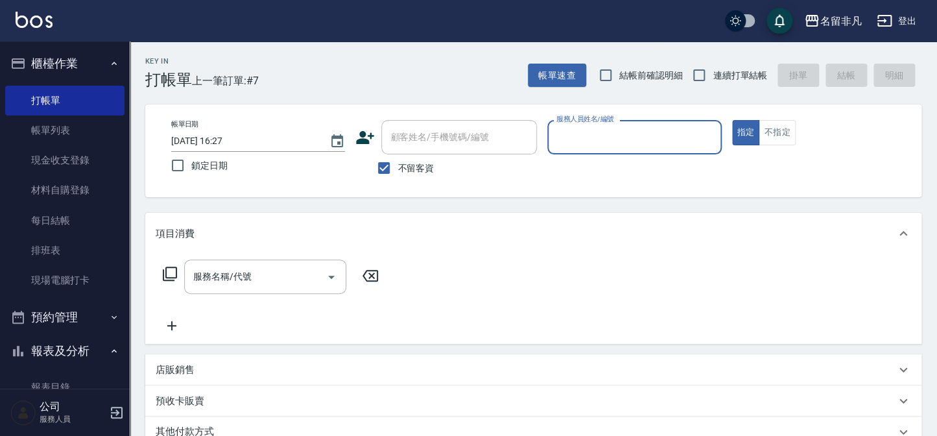
click at [637, 143] on input "服務人員姓名/編號" at bounding box center [634, 137] width 162 height 23
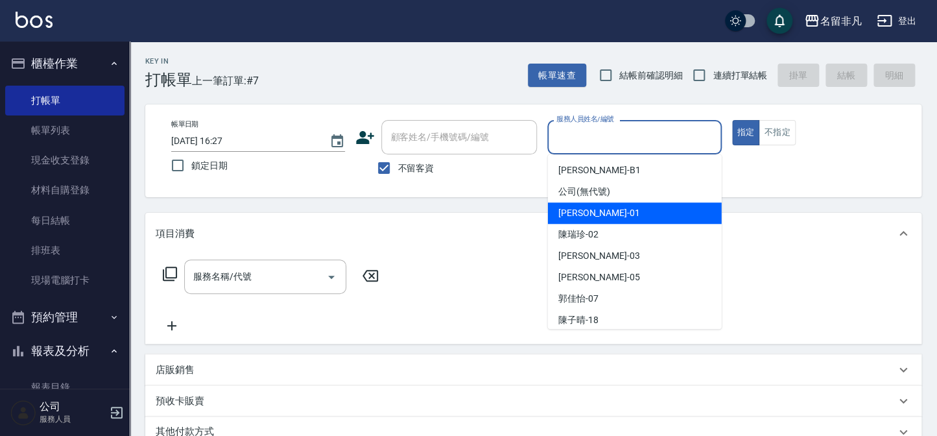
click at [625, 214] on div "[PERSON_NAME] -01" at bounding box center [635, 212] width 174 height 21
type input "[PERSON_NAME]-01"
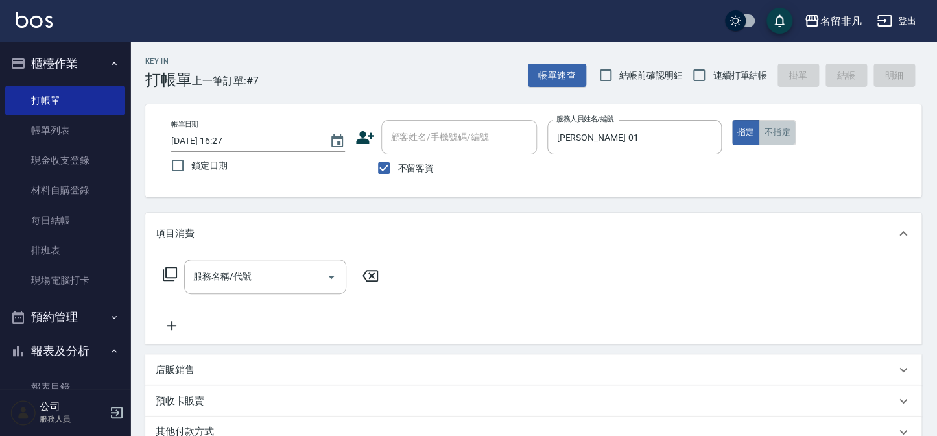
click at [776, 123] on button "不指定" at bounding box center [776, 132] width 36 height 25
click at [239, 274] on div "服務名稱/代號 服務名稱/代號" at bounding box center [265, 276] width 162 height 34
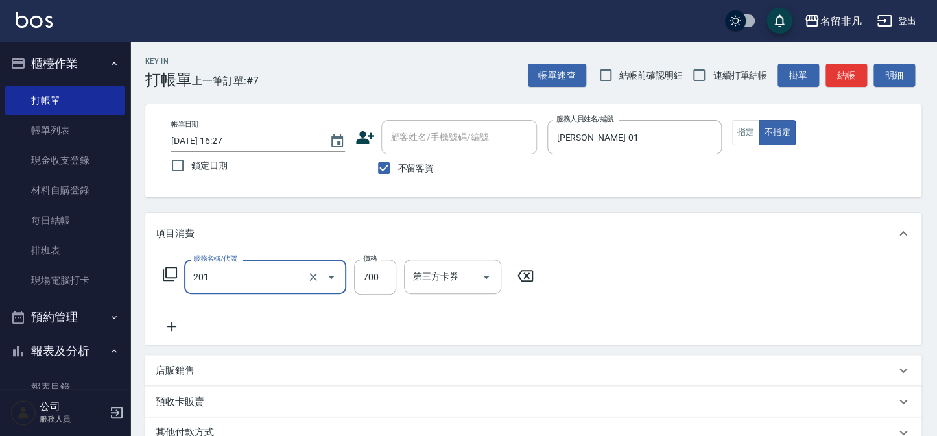
type input "洗+剪(201)"
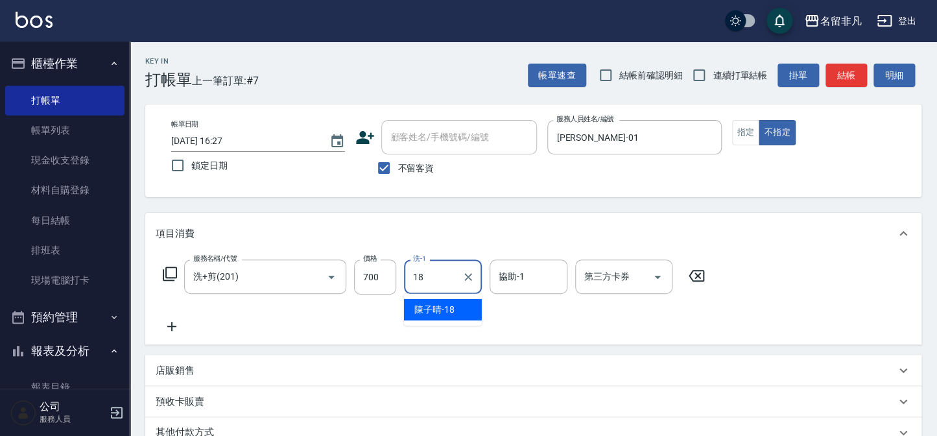
type input "[PERSON_NAME]-18"
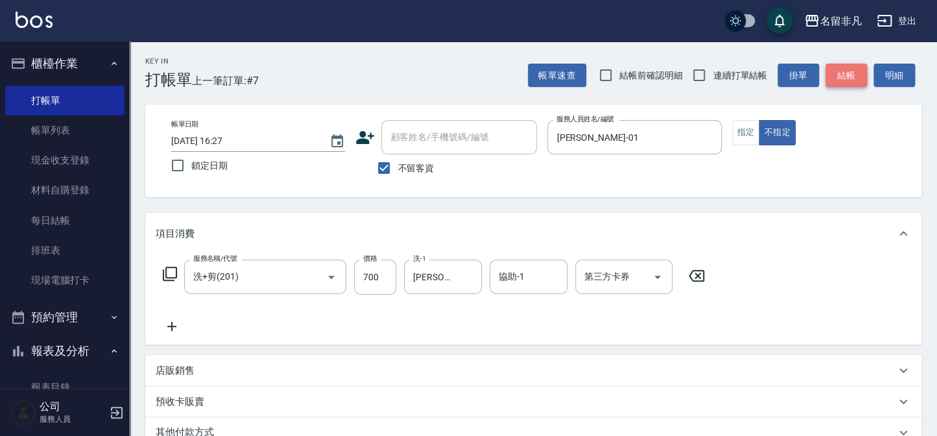
click at [844, 77] on button "結帳" at bounding box center [845, 76] width 41 height 24
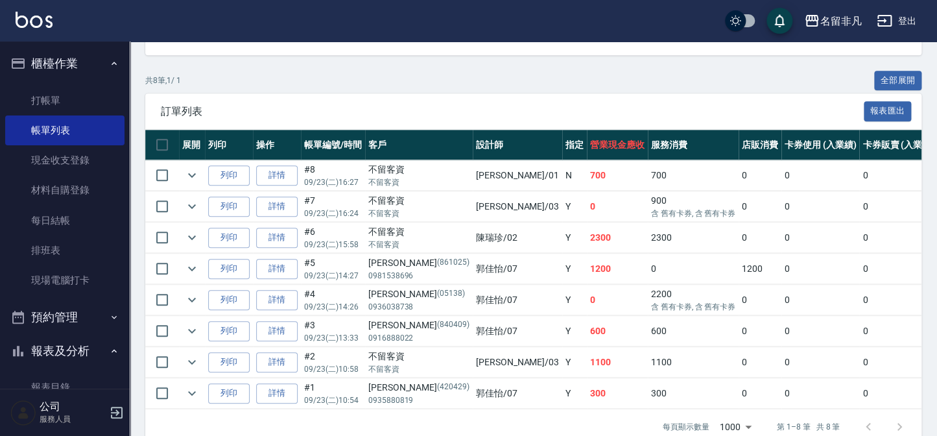
scroll to position [294, 0]
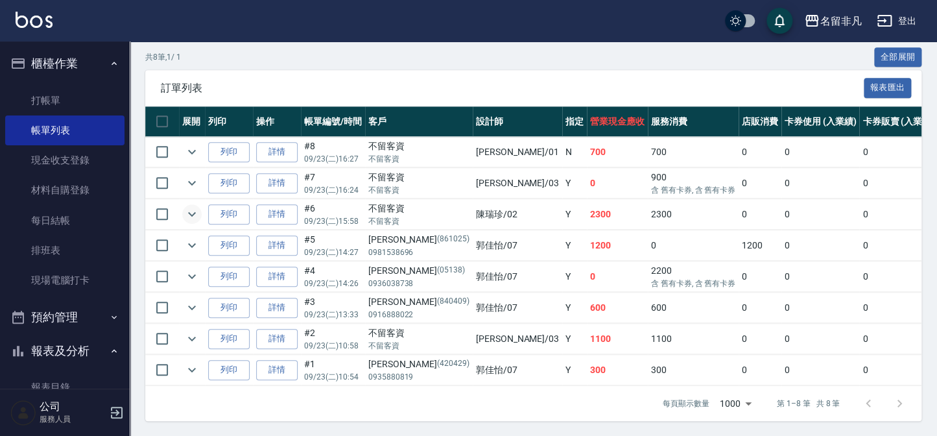
click at [193, 209] on icon "expand row" at bounding box center [192, 214] width 16 height 16
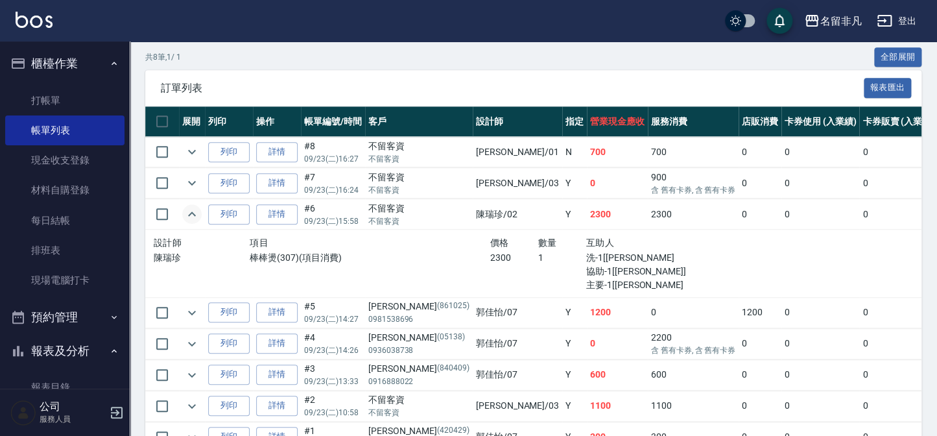
click at [193, 215] on icon "expand row" at bounding box center [192, 214] width 16 height 16
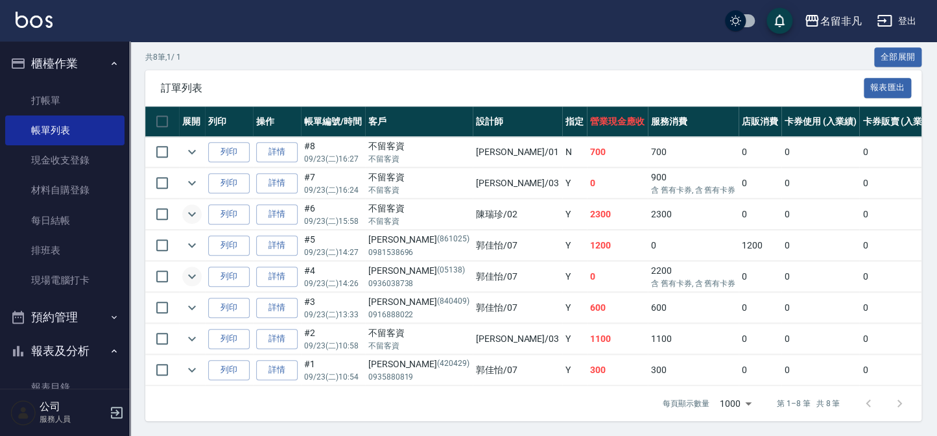
click at [183, 278] on button "expand row" at bounding box center [191, 275] width 19 height 19
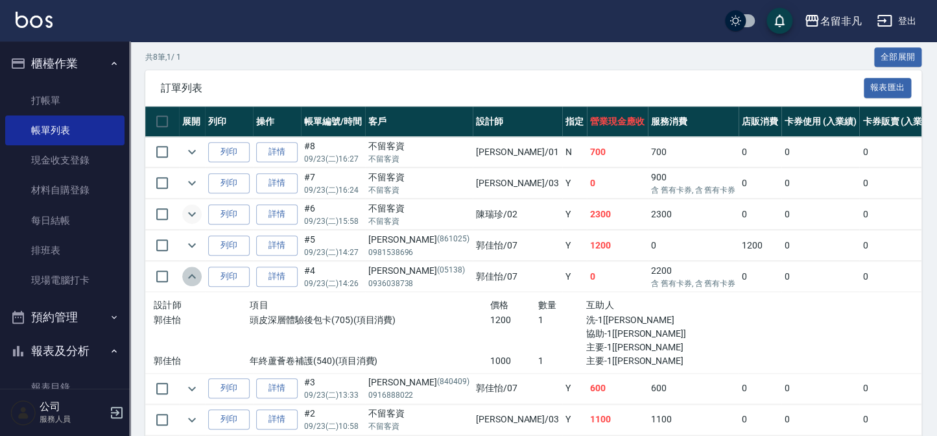
click at [184, 277] on icon "expand row" at bounding box center [192, 276] width 16 height 16
